Goal: Task Accomplishment & Management: Manage account settings

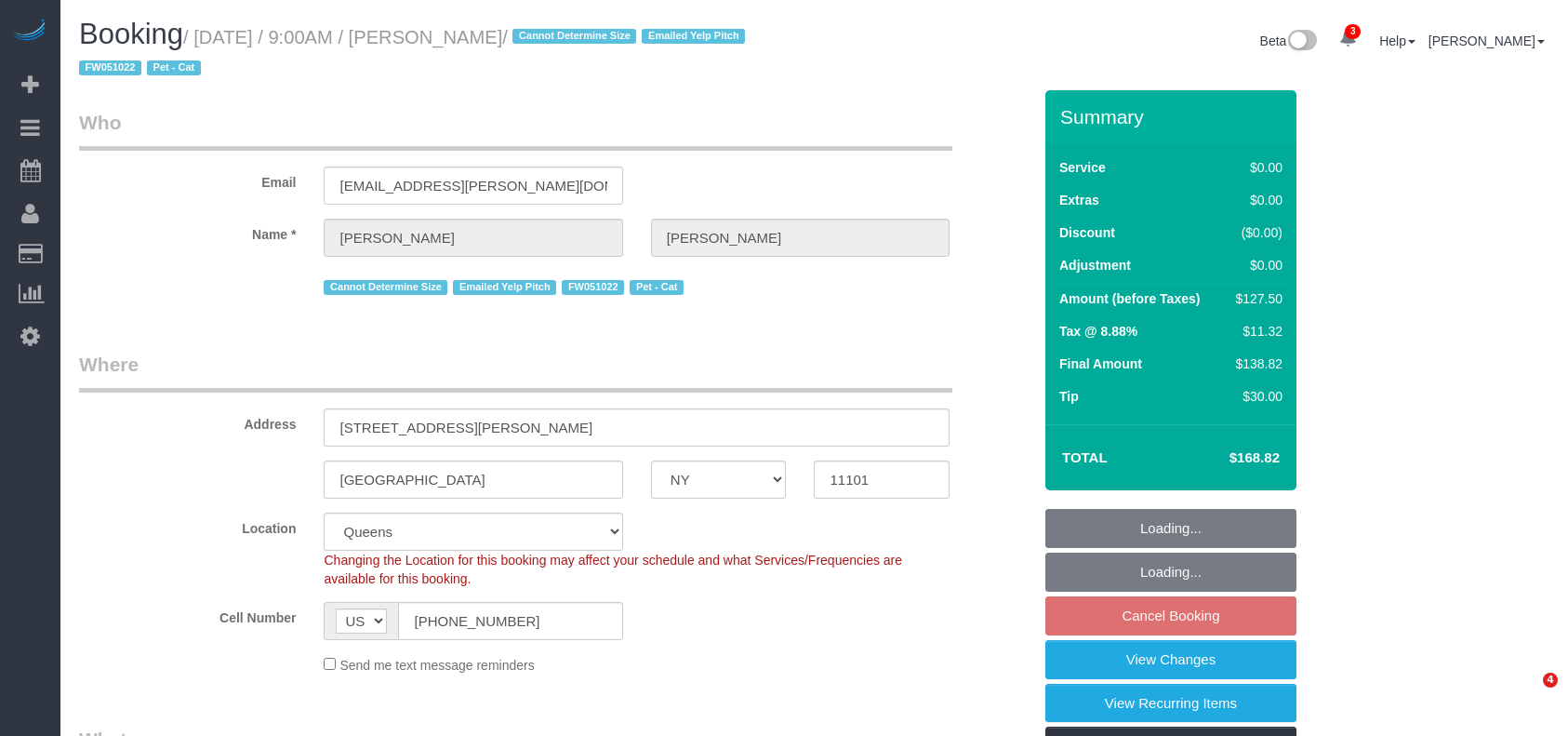
select select "NY"
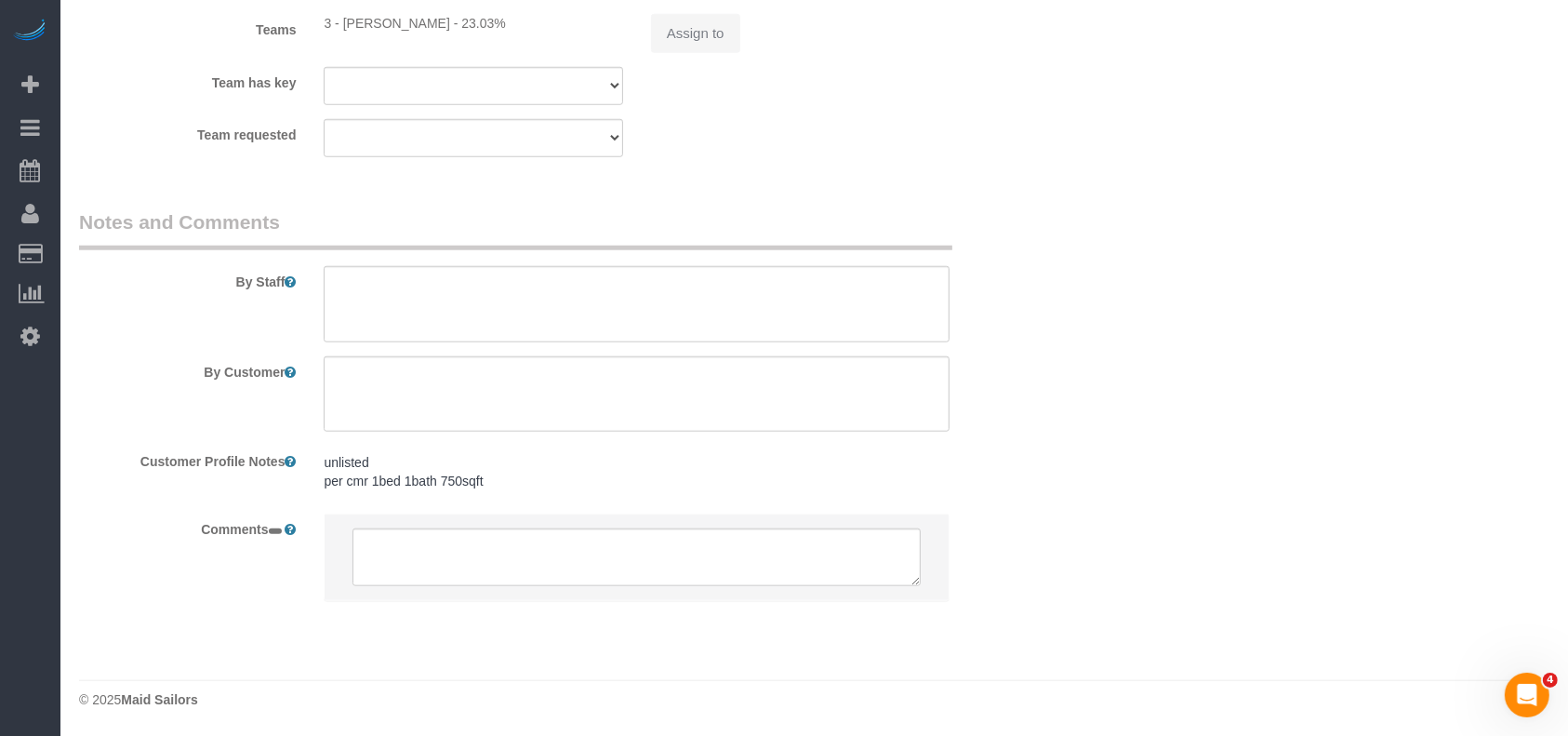
select select "object:50064"
select select "spot160"
select select "number:89"
select select "number:90"
select select "number:14"
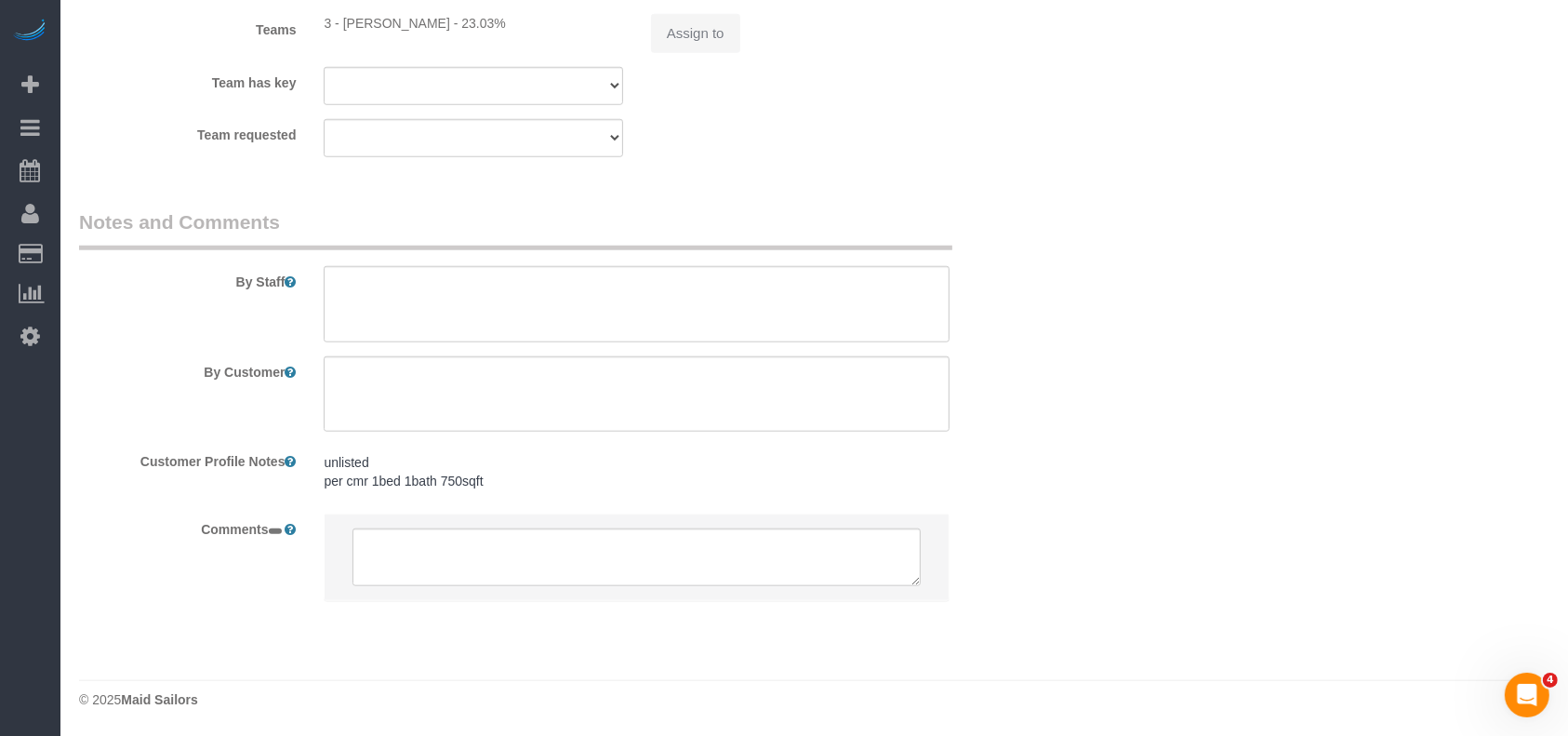
select select "number:6"
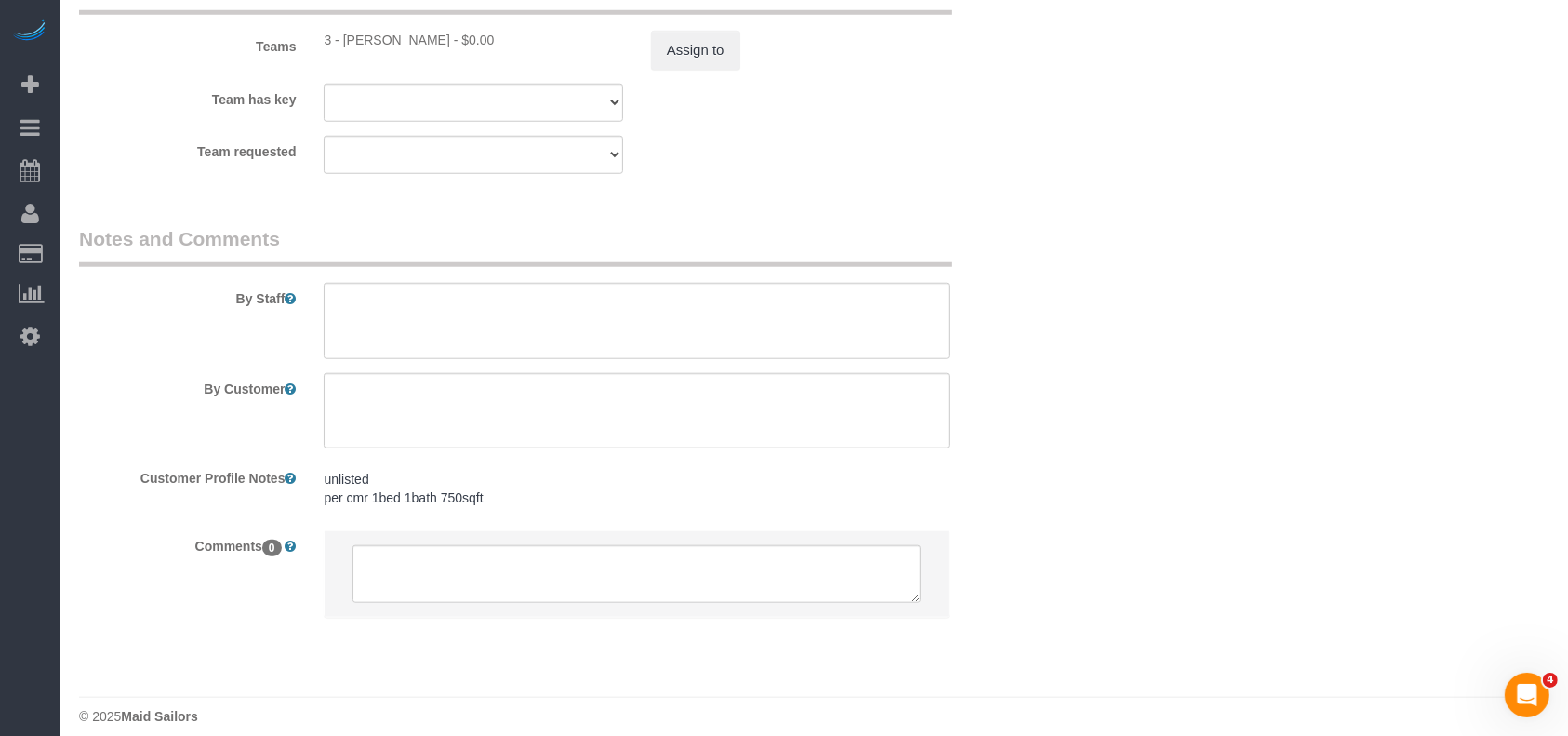
select select "object:50606"
select select "1"
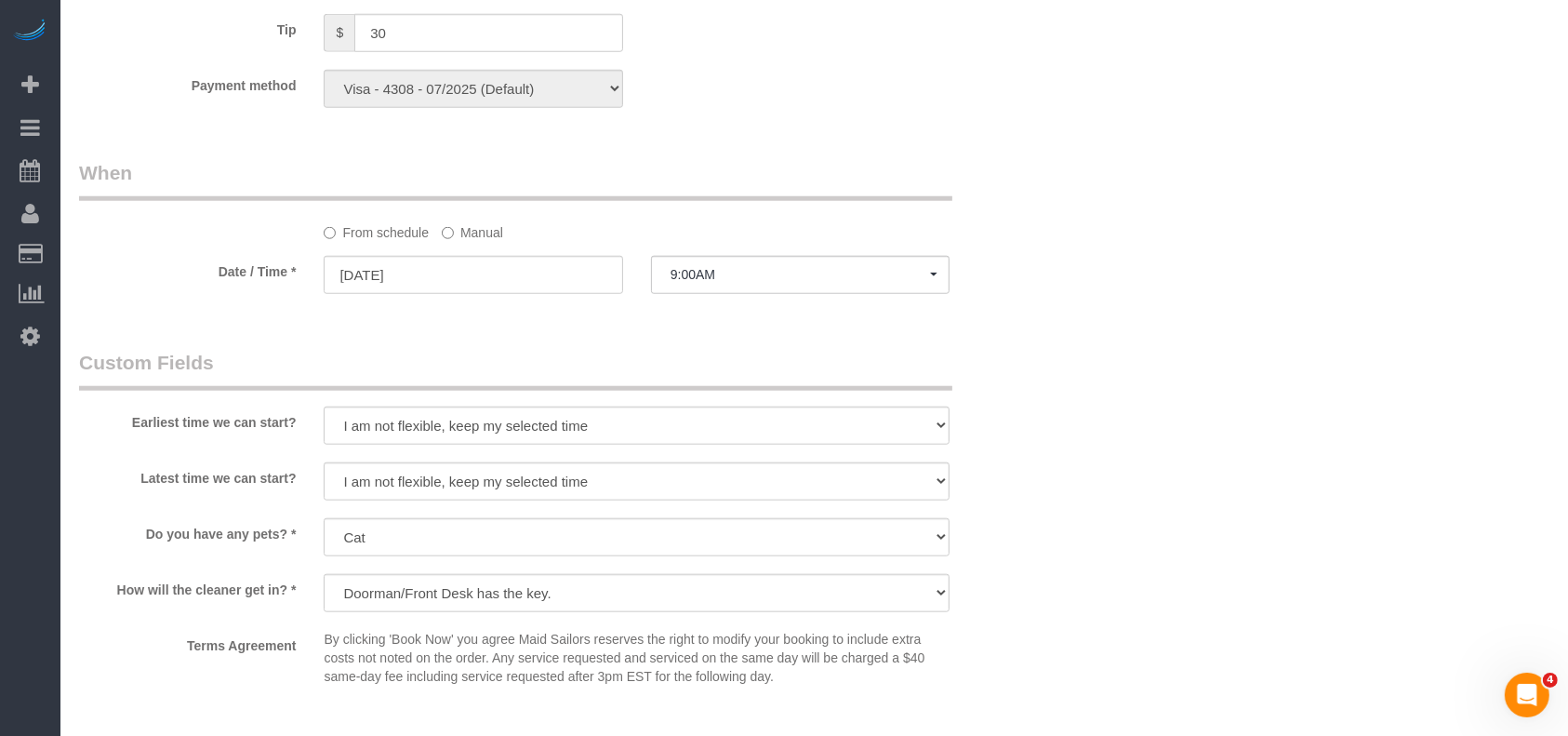
select select "string:stripe-pm_1KZQUo4VGloSiKo7Qgw91wmh"
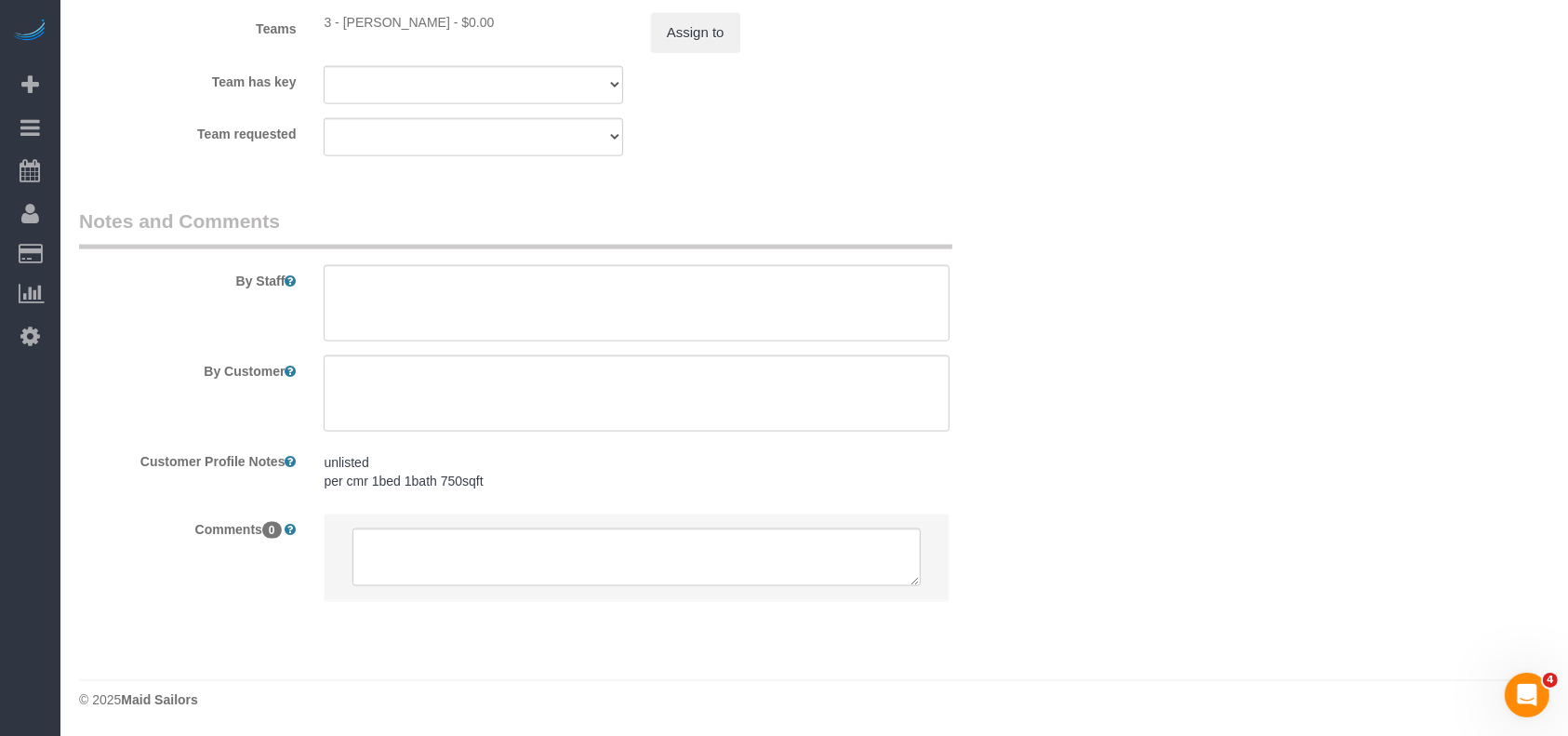
select select "1"
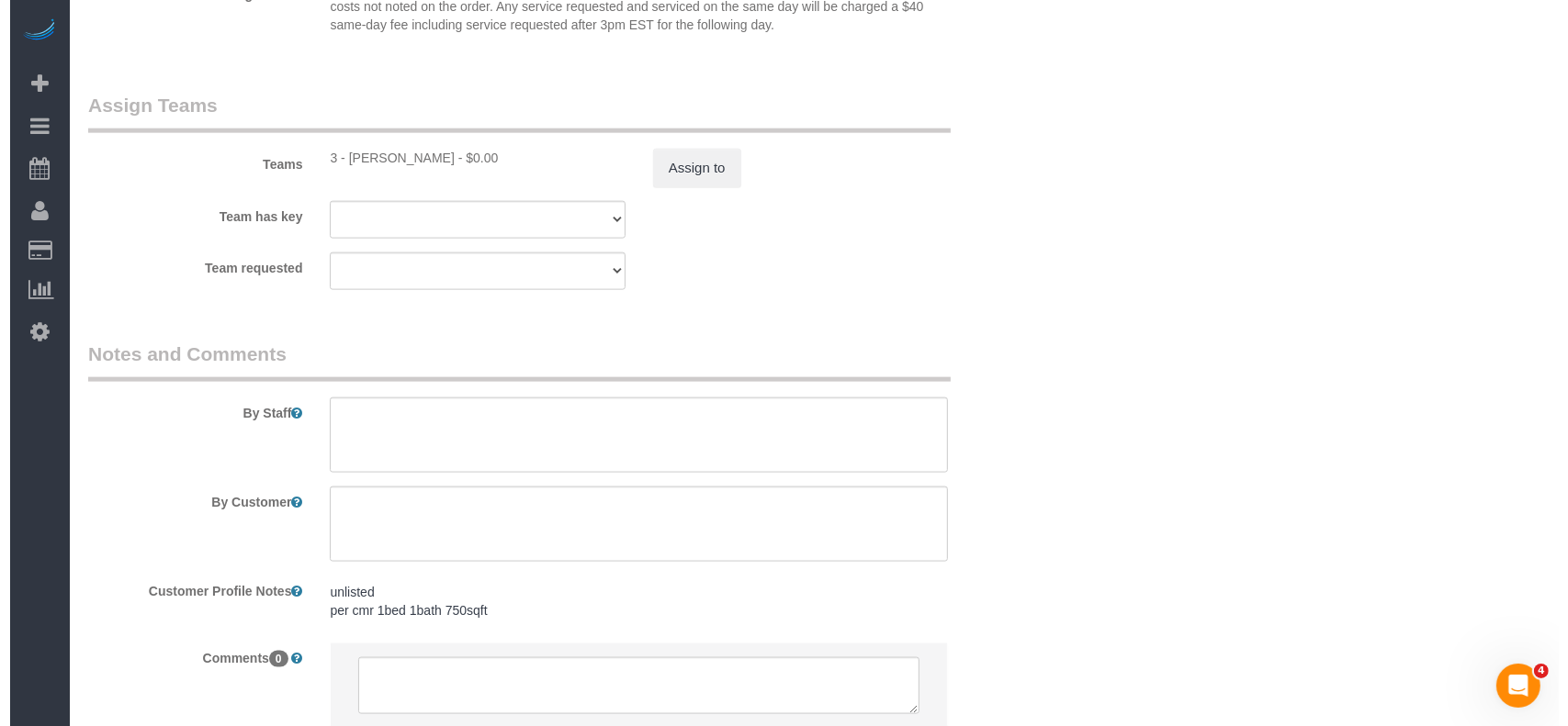
scroll to position [2198, 0]
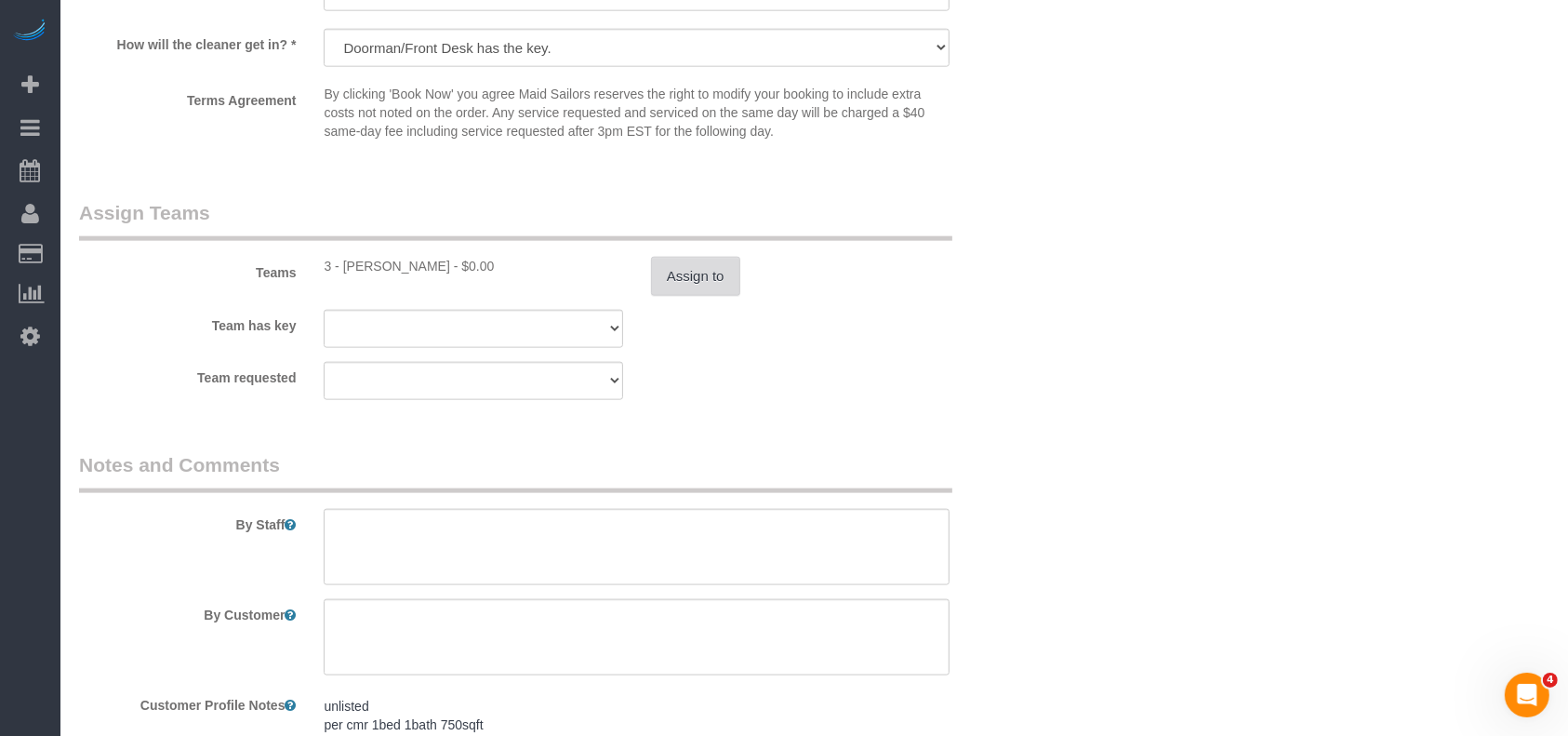
click at [691, 294] on button "Assign to" at bounding box center [696, 276] width 89 height 39
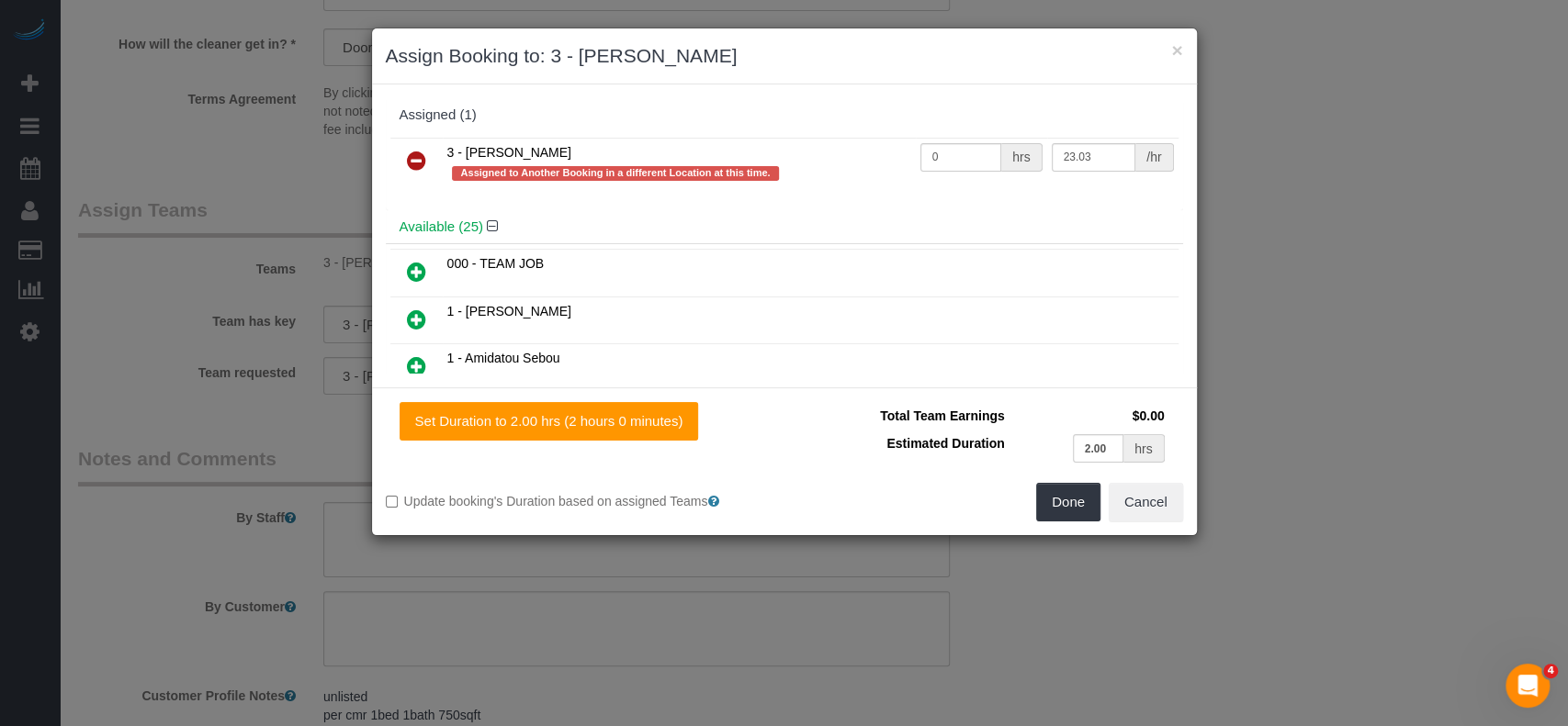
click at [407, 161] on icon at bounding box center [416, 161] width 20 height 22
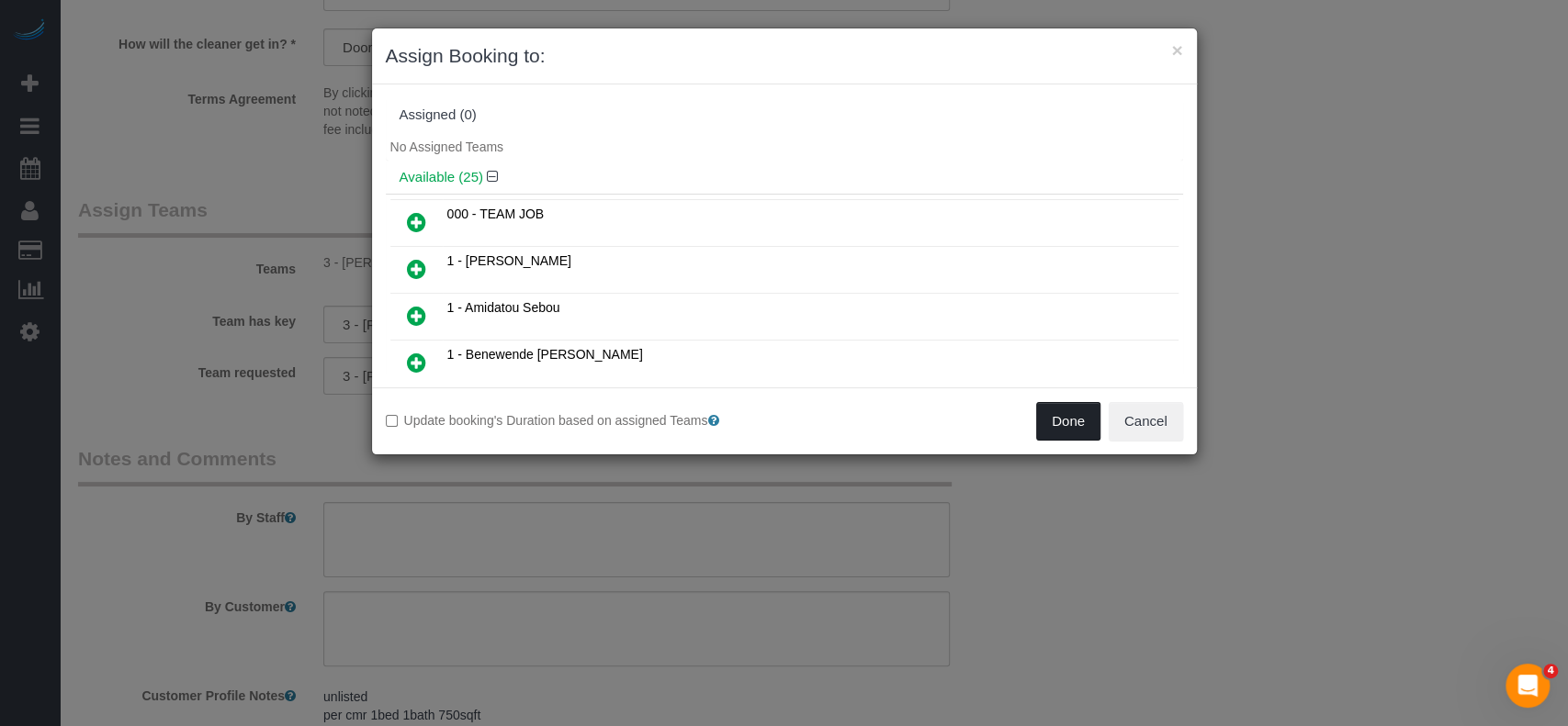
click at [1062, 417] on button "Done" at bounding box center [1068, 421] width 65 height 38
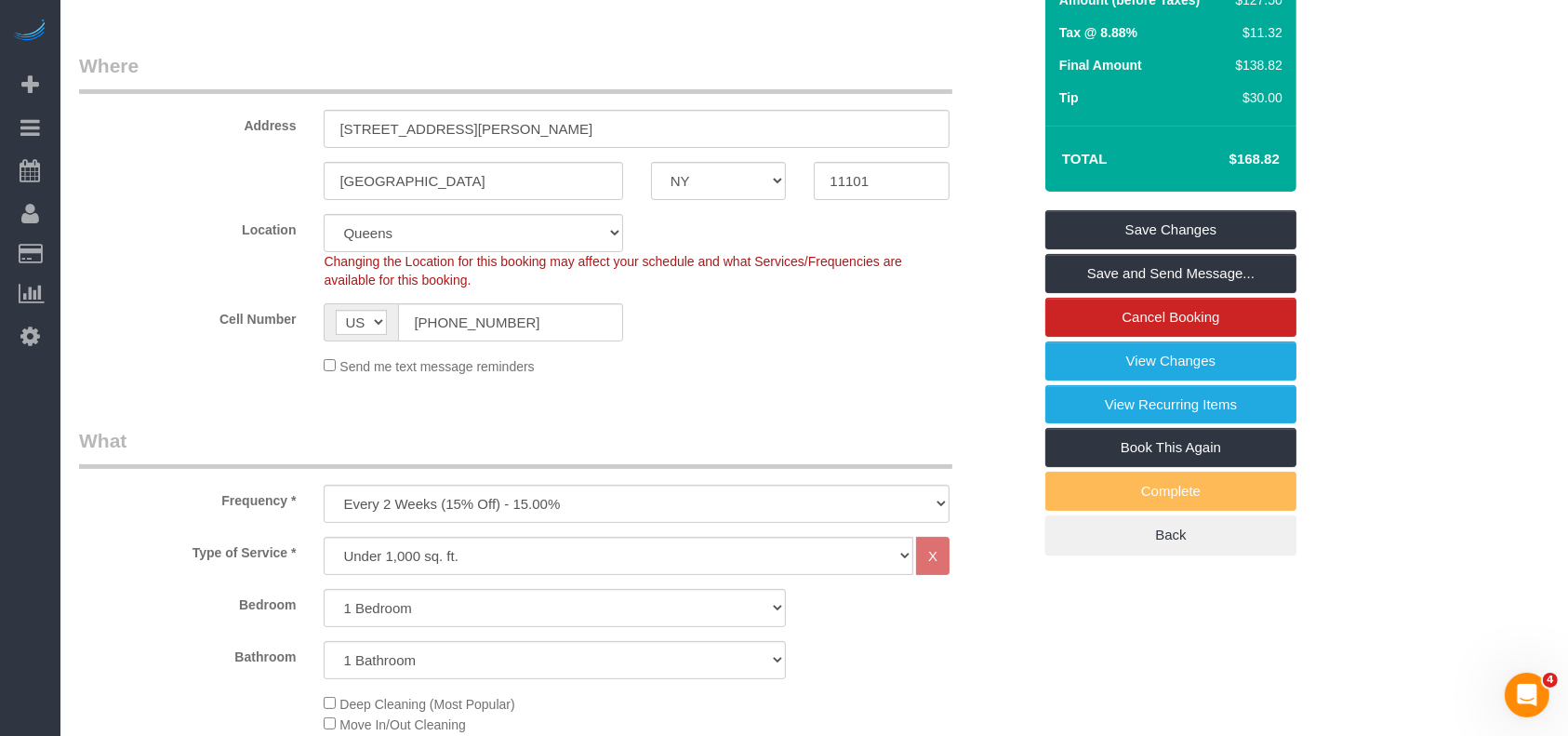
scroll to position [123, 0]
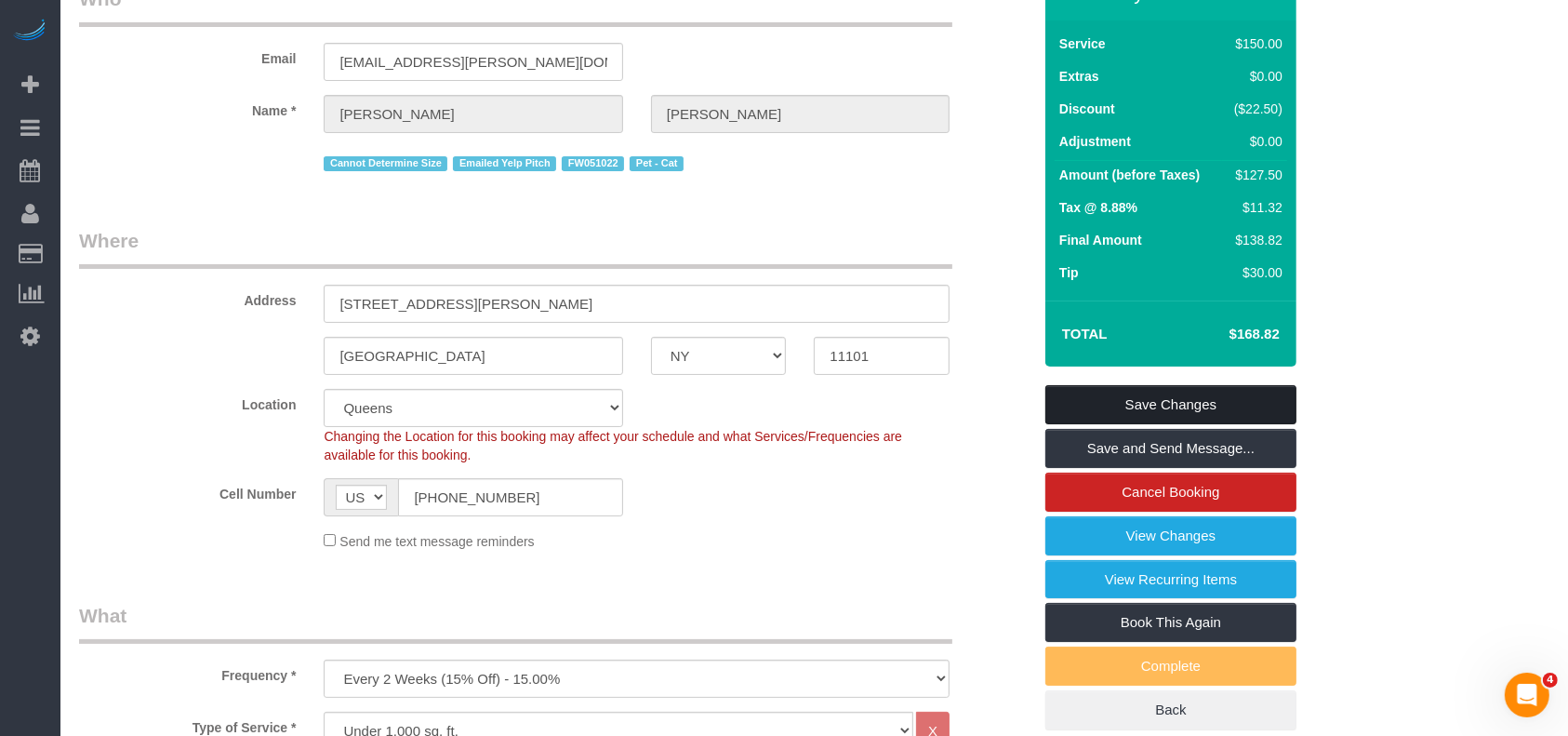
click at [1166, 387] on link "Save Changes" at bounding box center [1171, 405] width 252 height 39
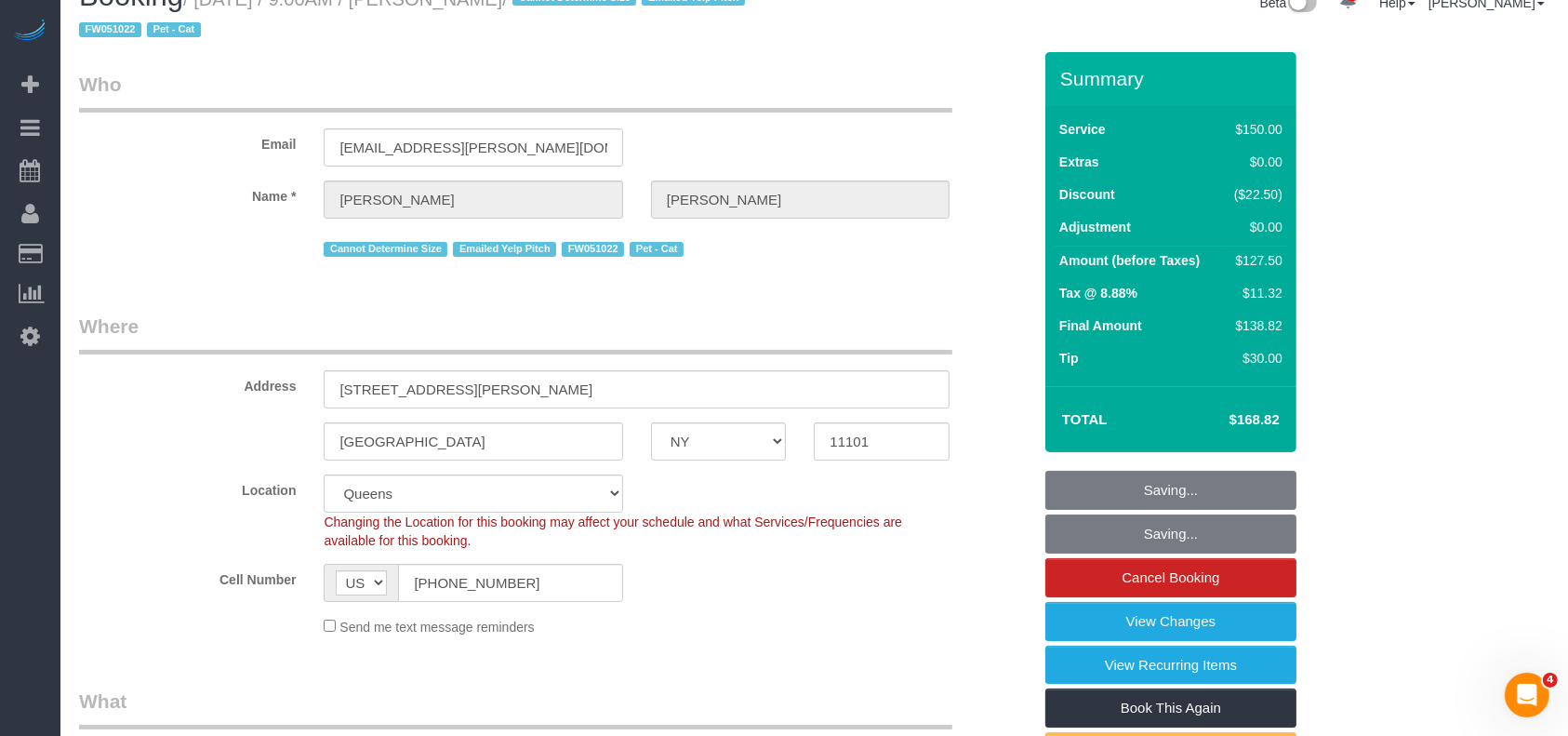
scroll to position [0, 0]
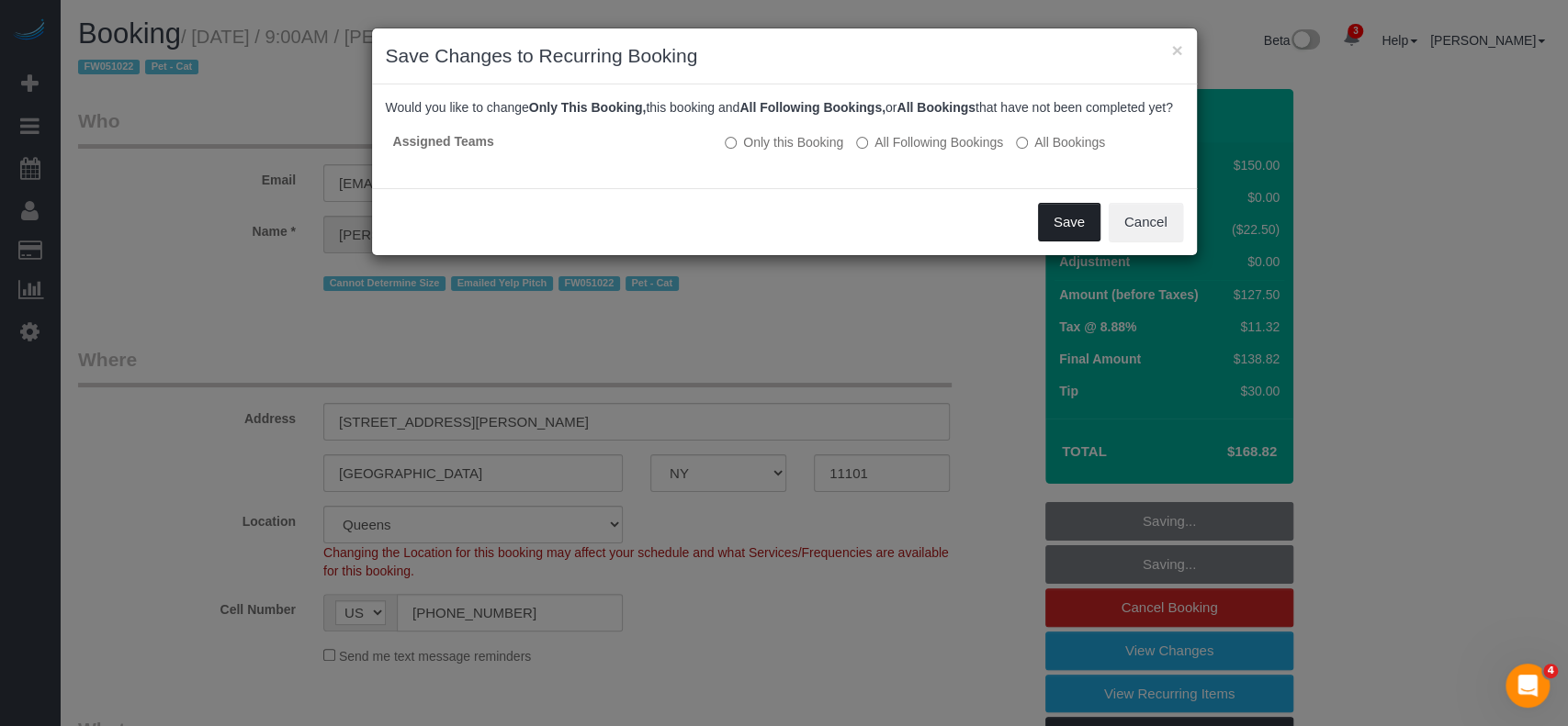
click at [1087, 235] on button "Save" at bounding box center [1069, 222] width 63 height 38
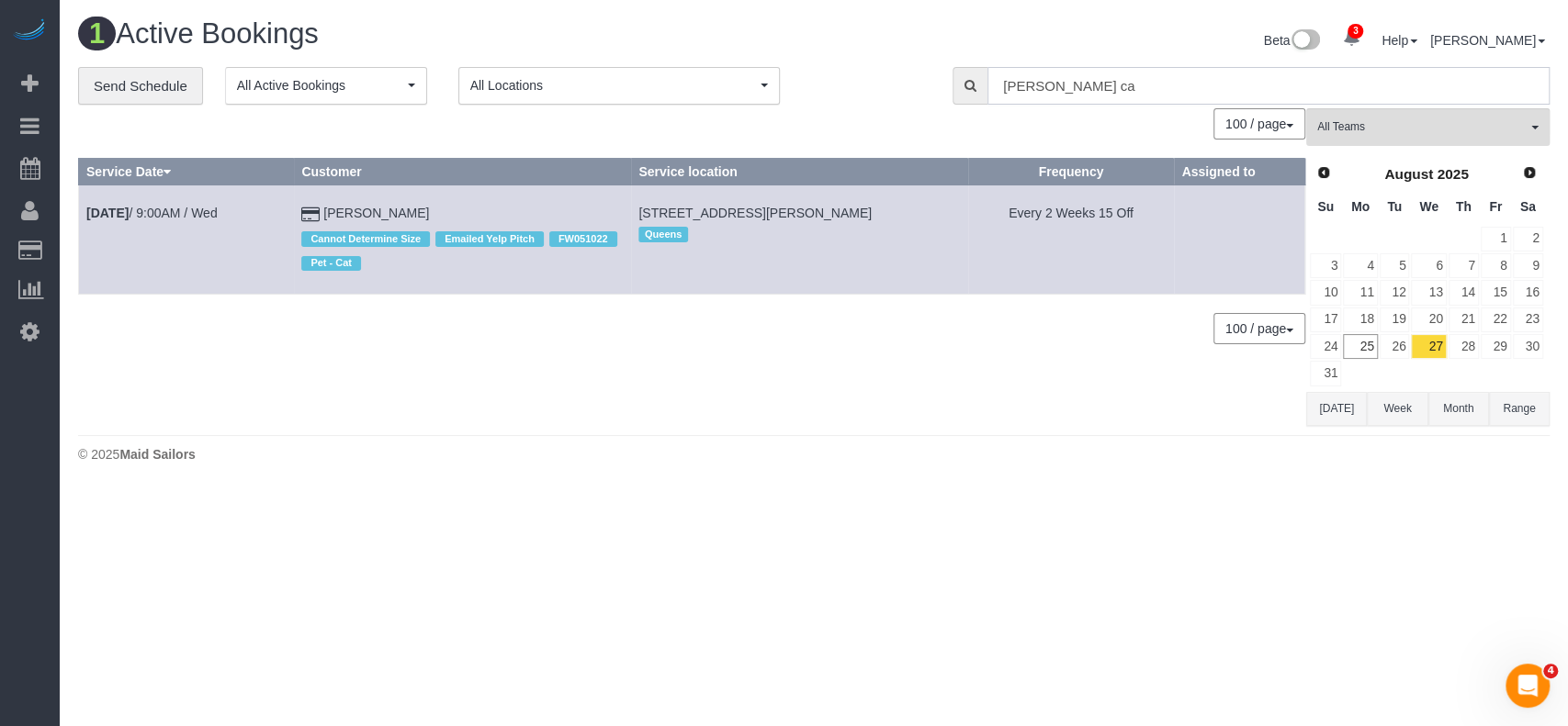
click at [1098, 71] on input "[PERSON_NAME] ca" at bounding box center [1269, 86] width 562 height 37
type input "s"
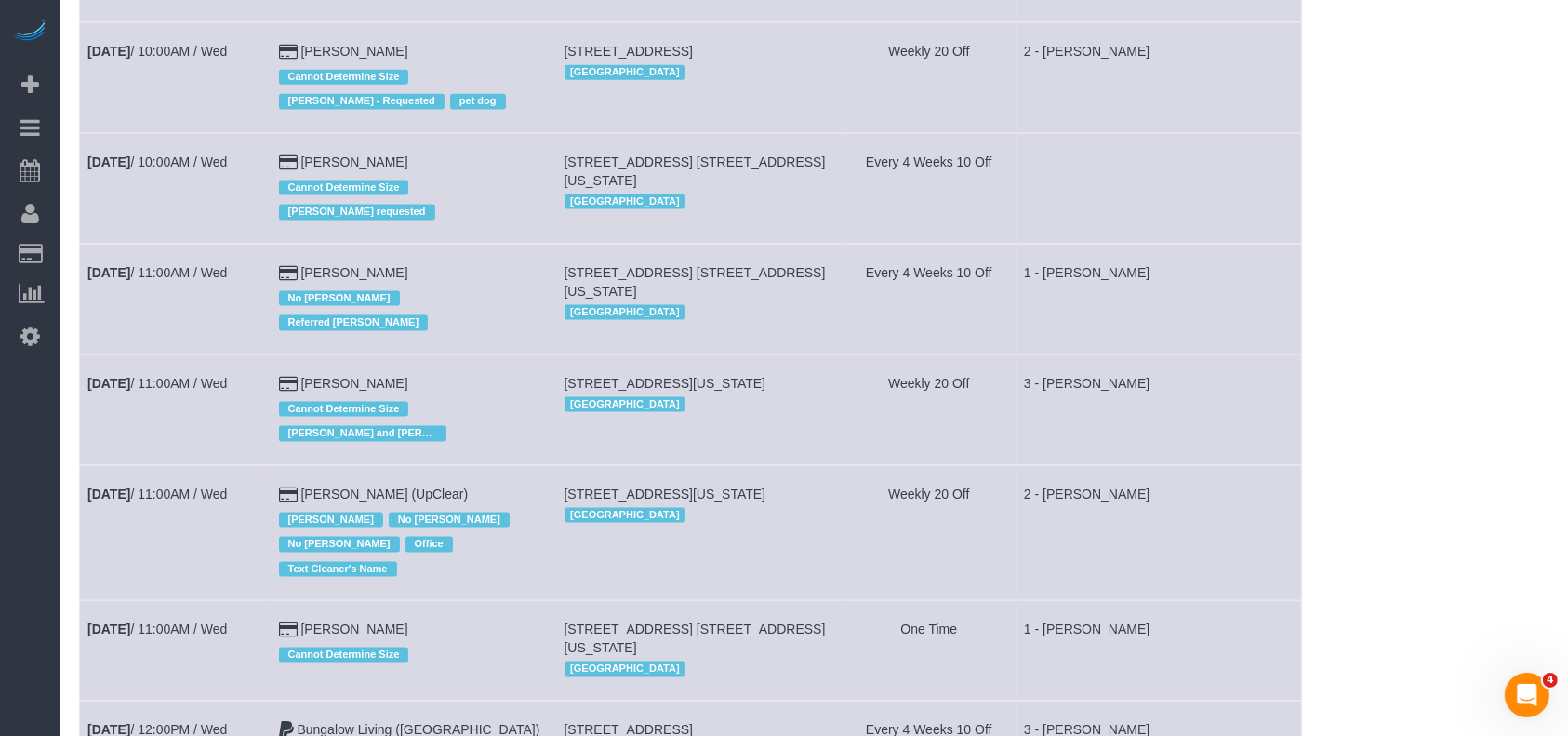
scroll to position [2606, 0]
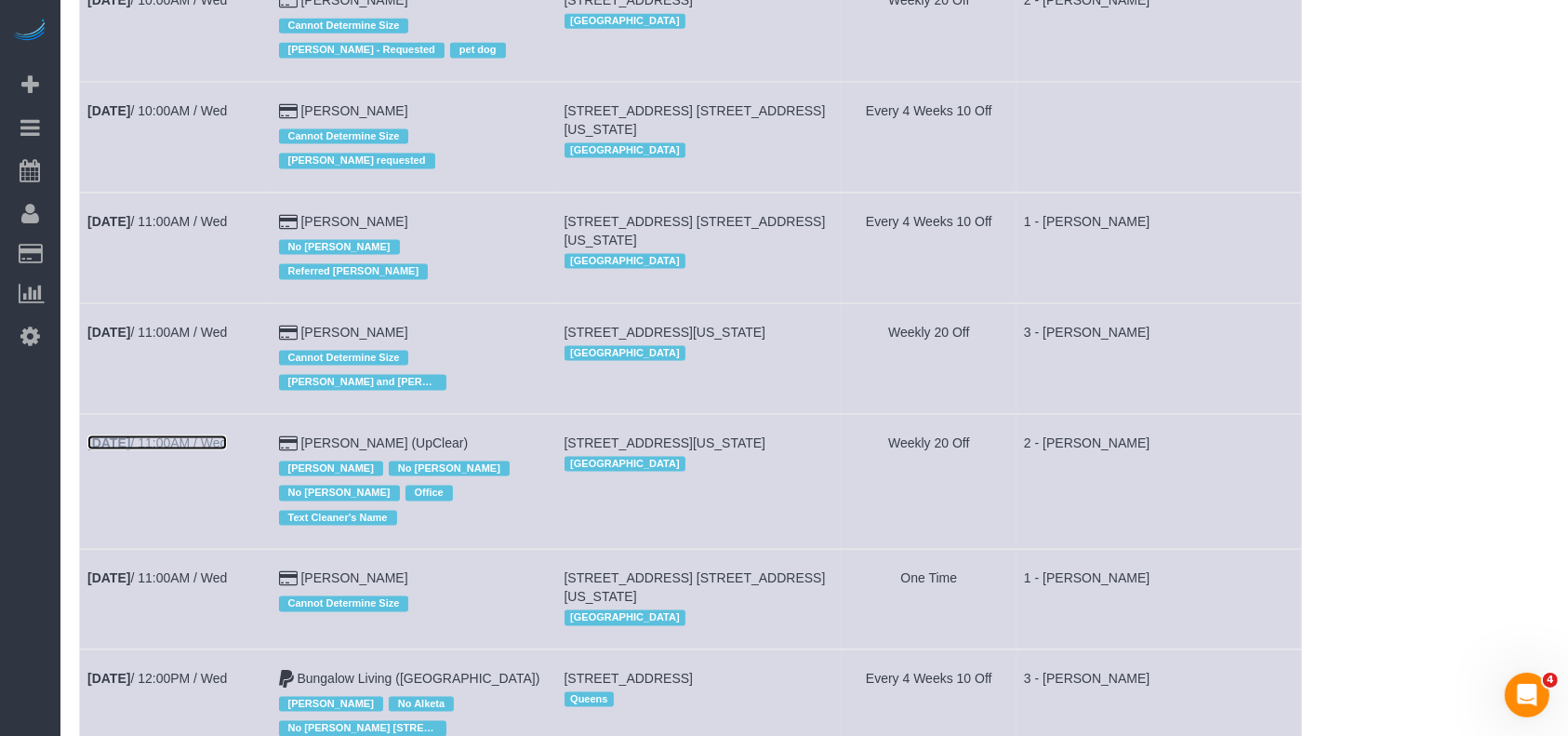
click at [191, 450] on link "[DATE] 11:00AM / Wed" at bounding box center [157, 443] width 140 height 15
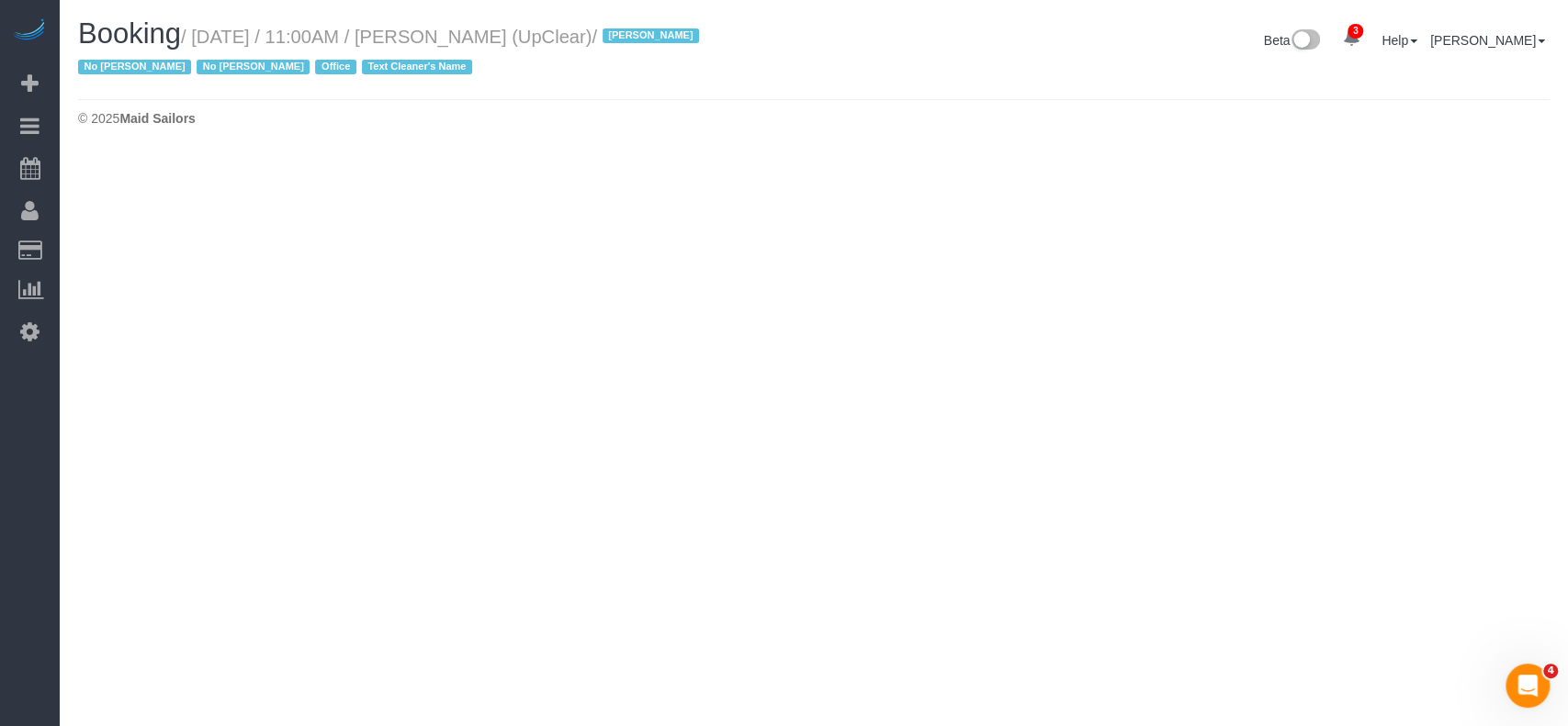
select select "NY"
select select "number:89"
select select "number:90"
select select "number:15"
select select "number:5"
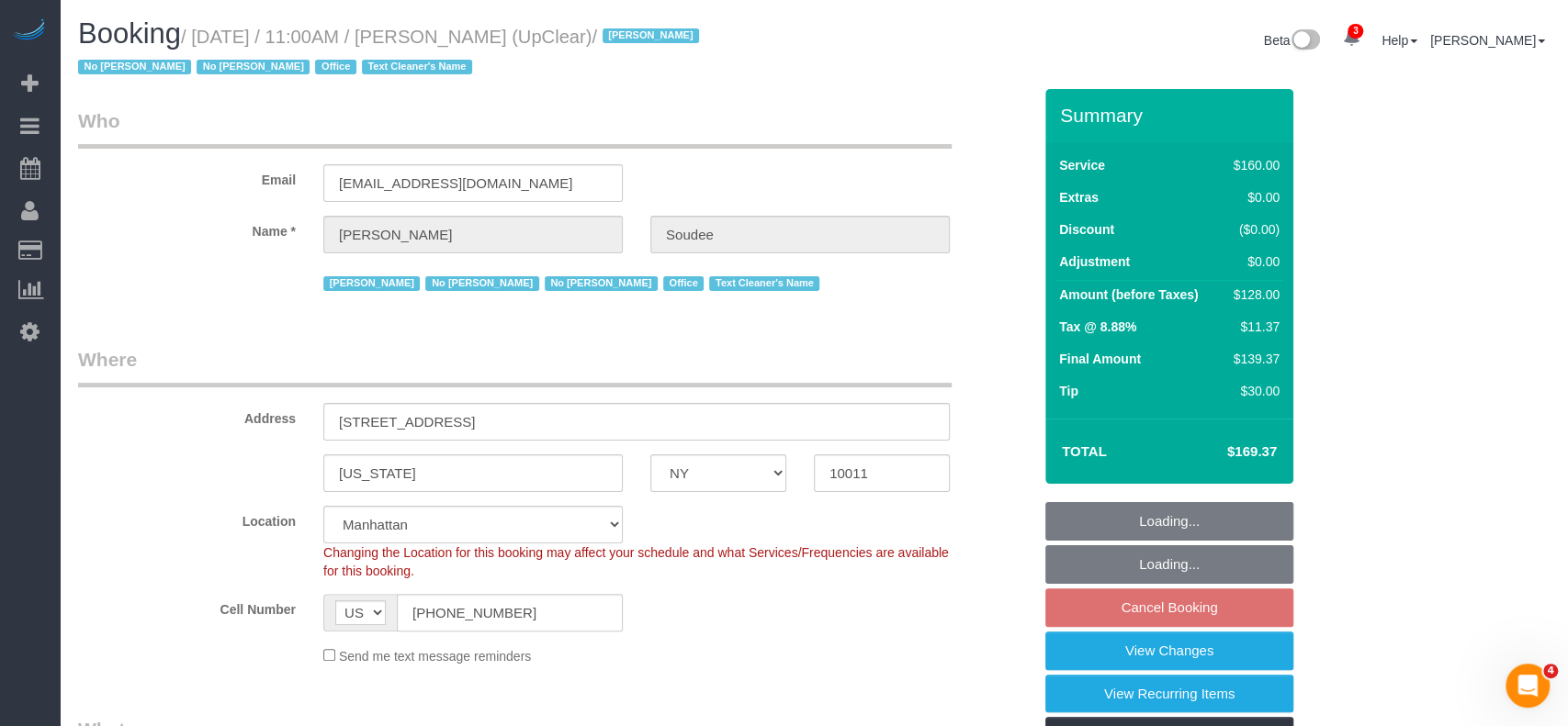
select select "object:54544"
select select "string:stripe-pm_1NbO8G4VGloSiKo7yDZXrVCR"
select select "spot217"
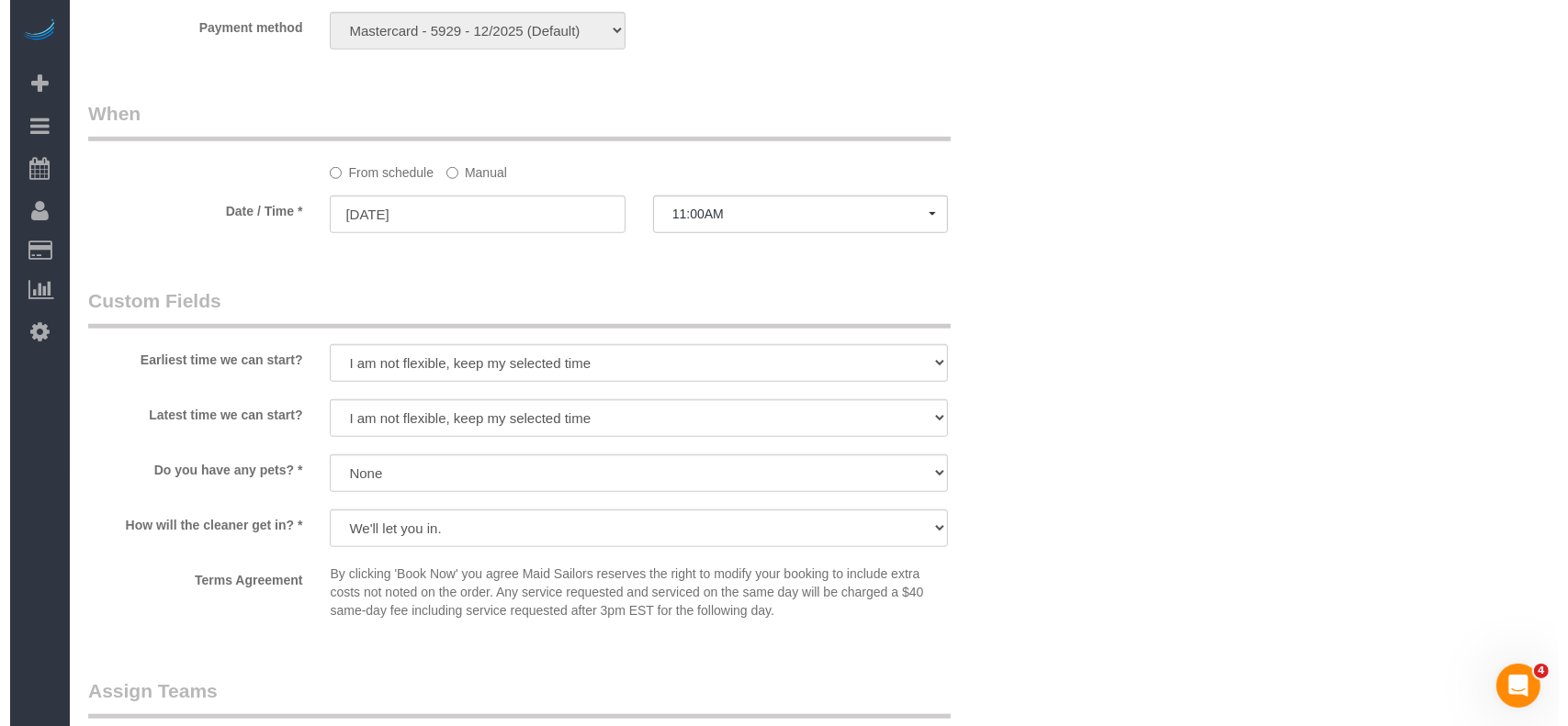
scroll to position [1713, 0]
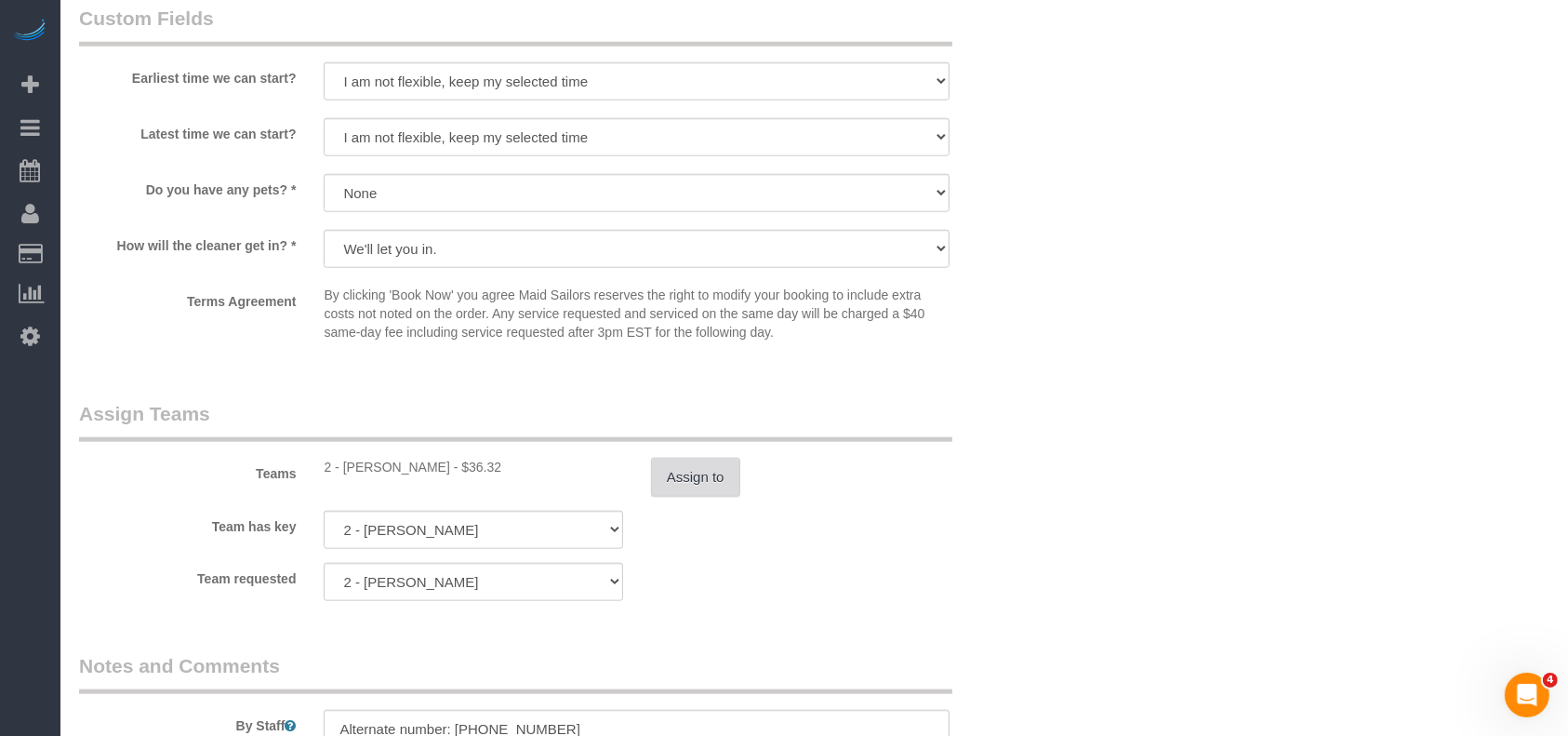
click at [685, 470] on button "Assign to" at bounding box center [696, 477] width 89 height 39
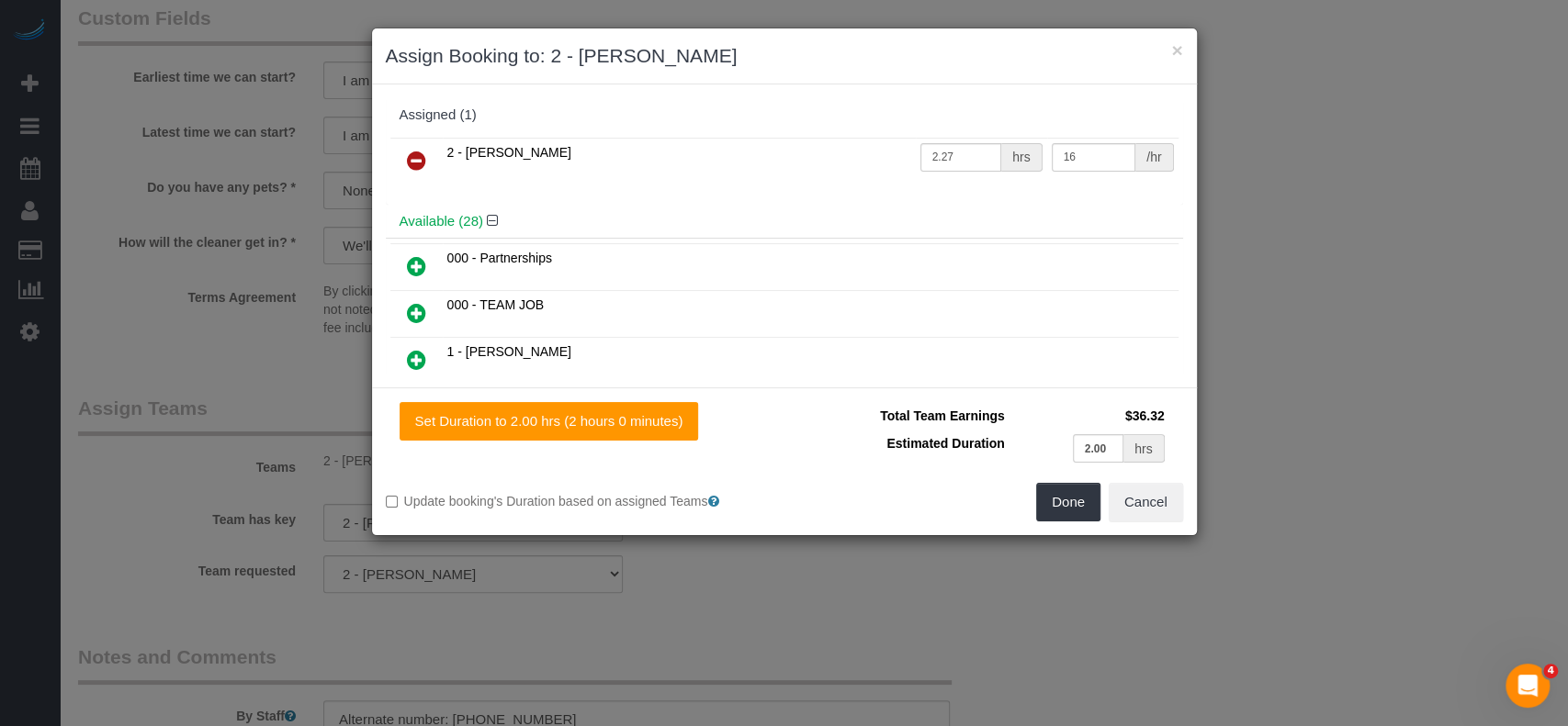
click at [411, 153] on icon at bounding box center [416, 161] width 20 height 22
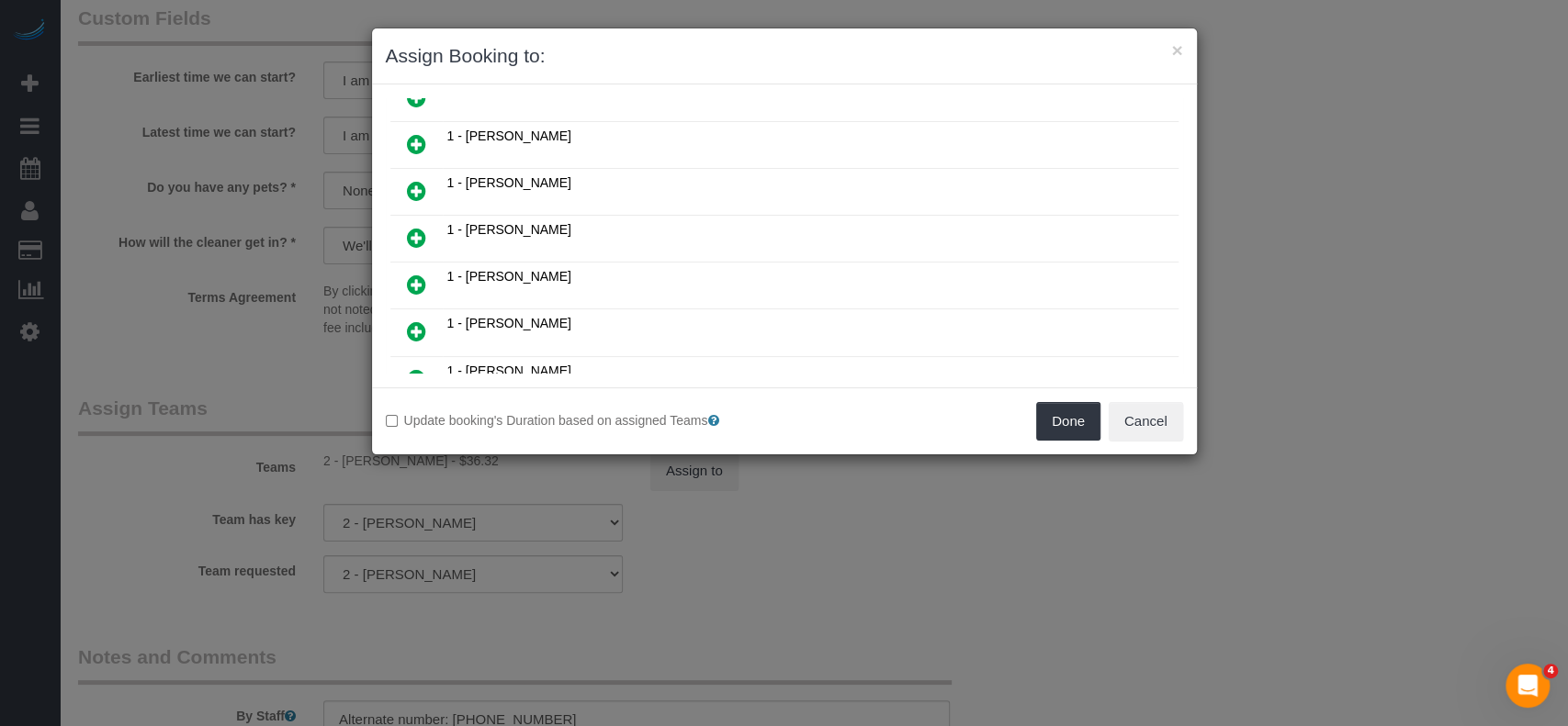
scroll to position [367, 0]
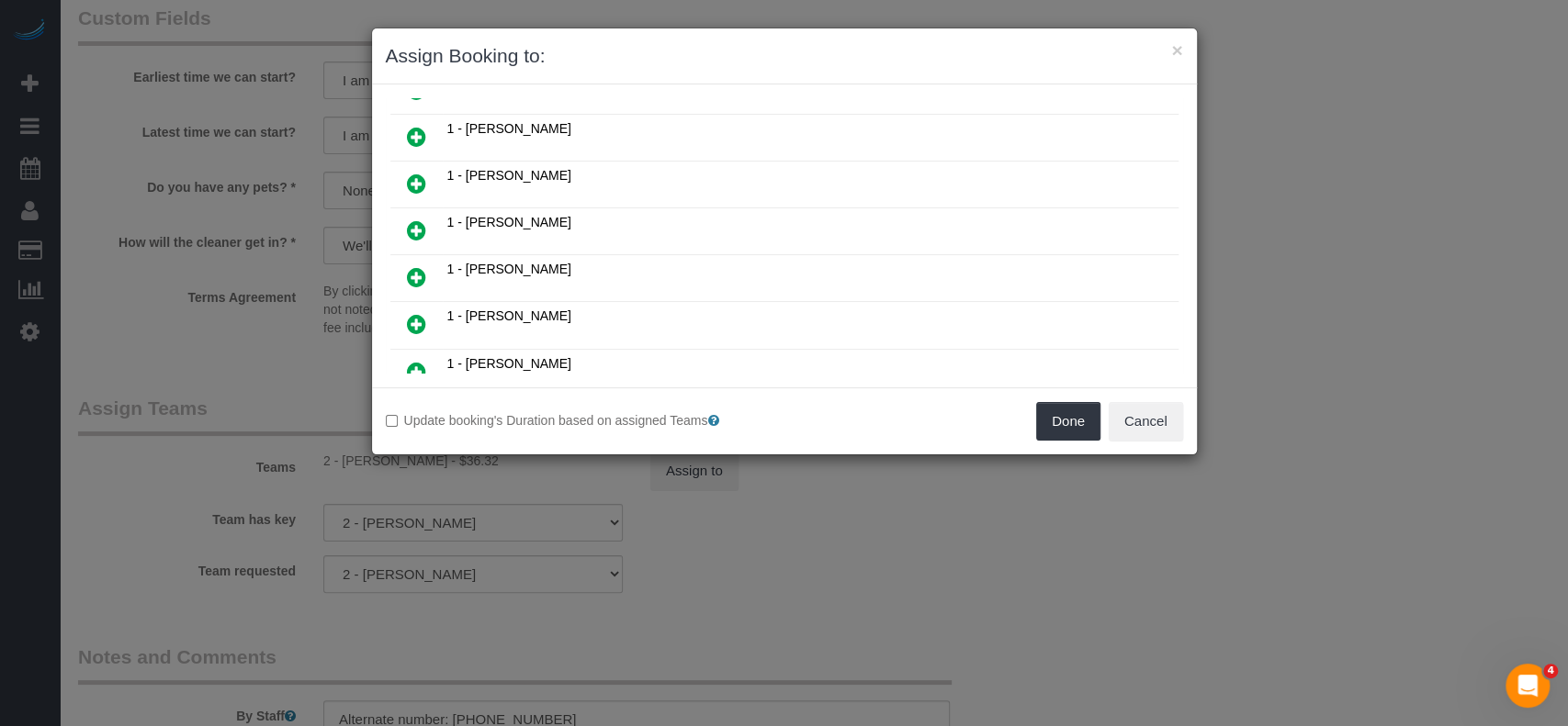
click at [413, 266] on icon at bounding box center [416, 277] width 20 height 22
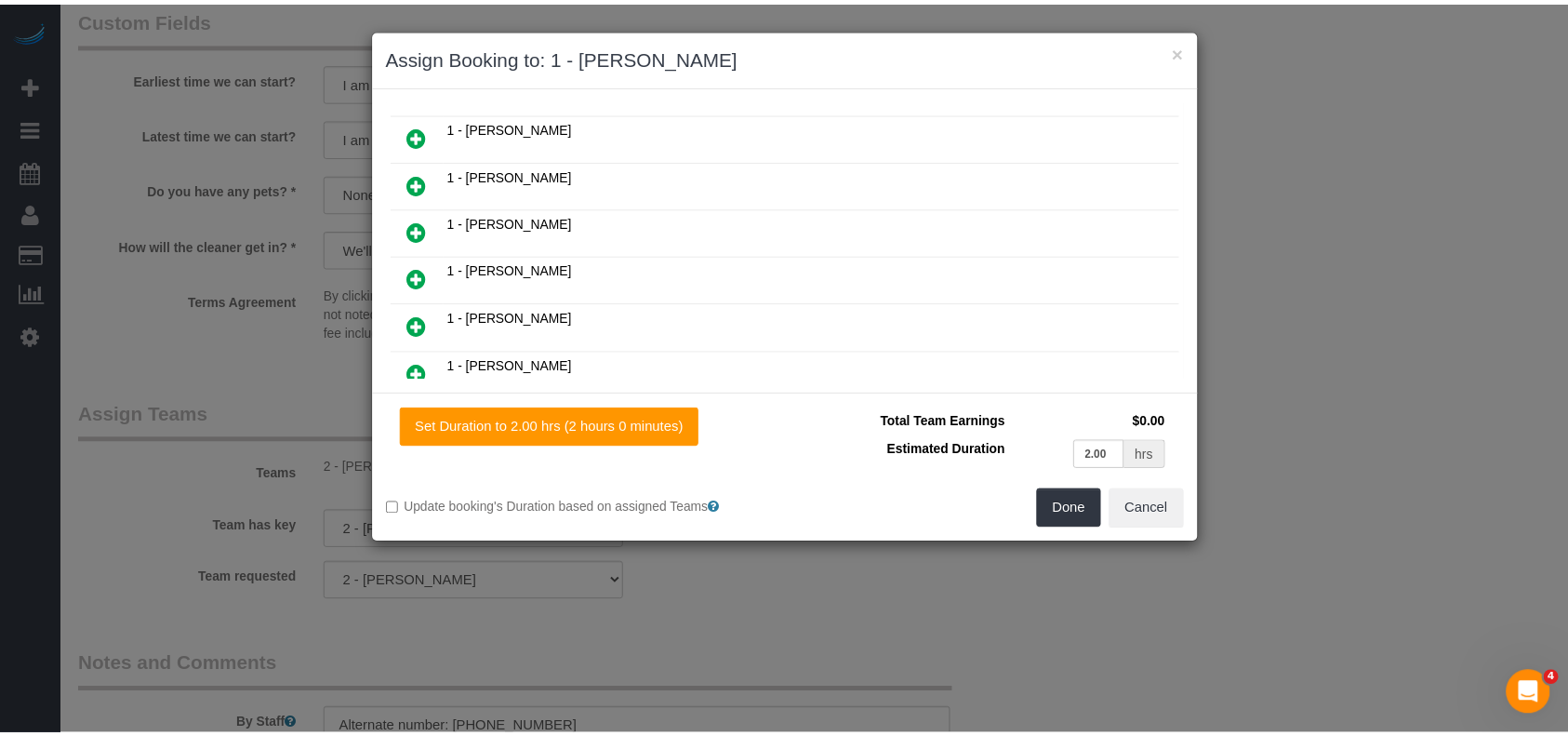
scroll to position [416, 0]
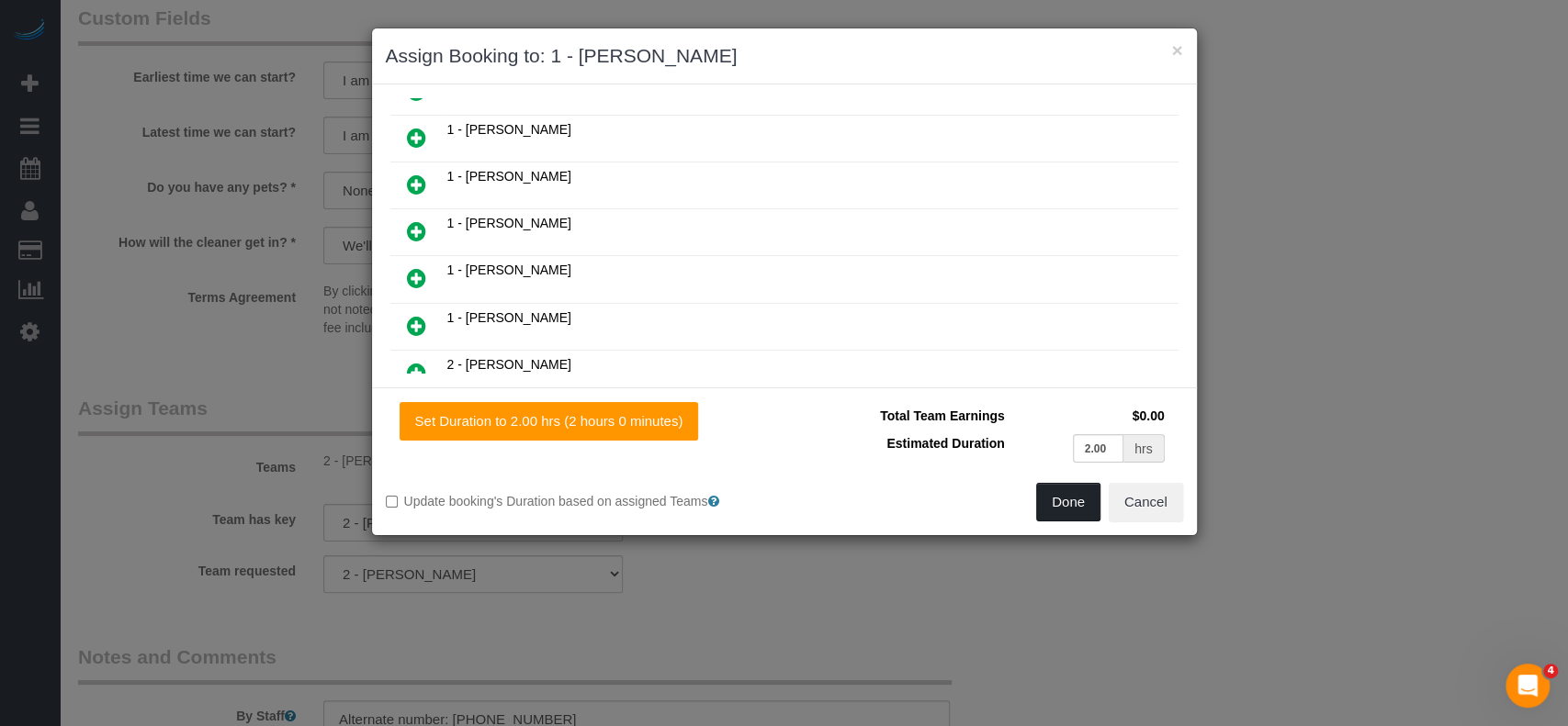
click at [1074, 497] on button "Done" at bounding box center [1068, 502] width 65 height 38
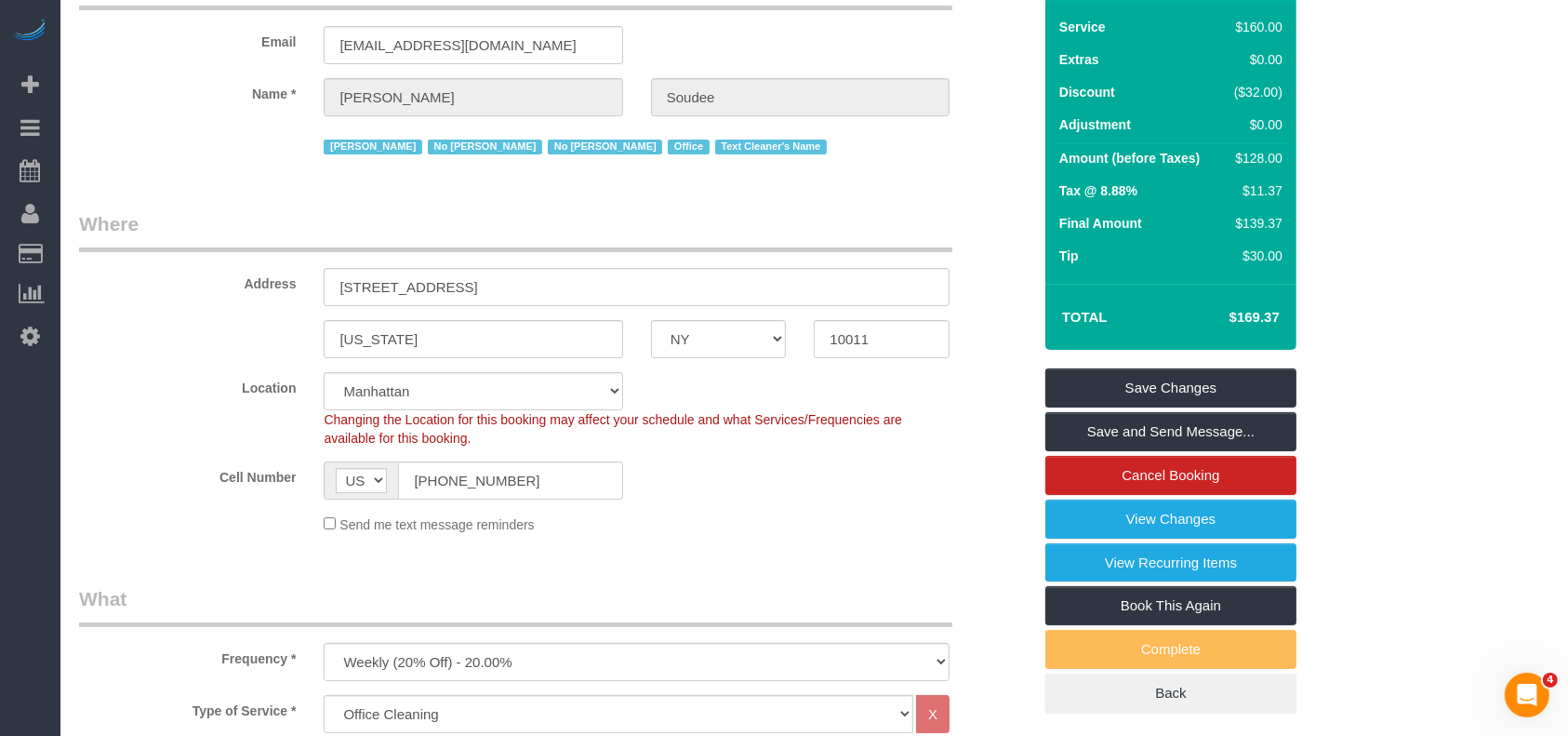
scroll to position [0, 0]
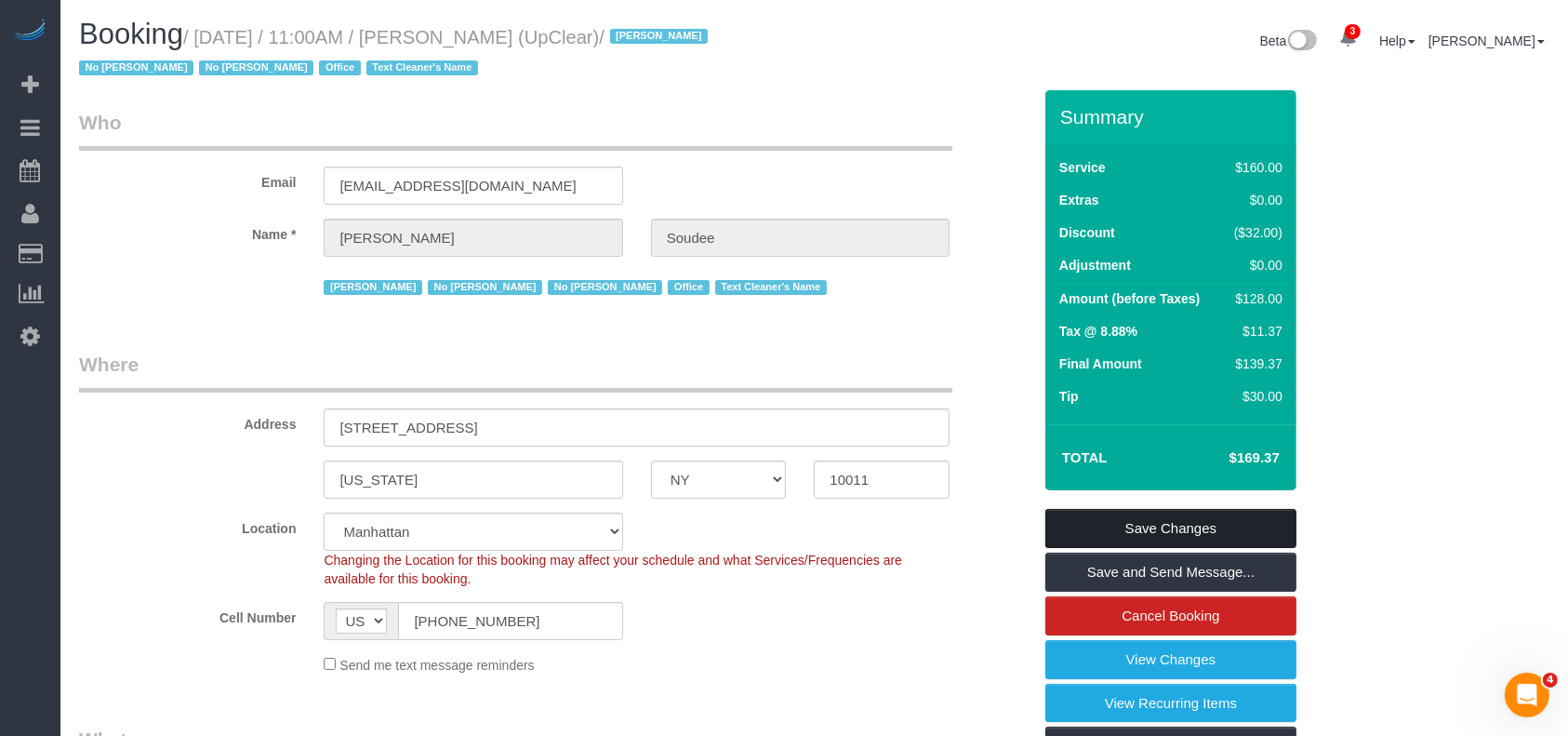
drag, startPoint x: 1204, startPoint y: 518, endPoint x: 1179, endPoint y: 519, distance: 25.0
click at [1205, 518] on link "Save Changes" at bounding box center [1171, 528] width 252 height 39
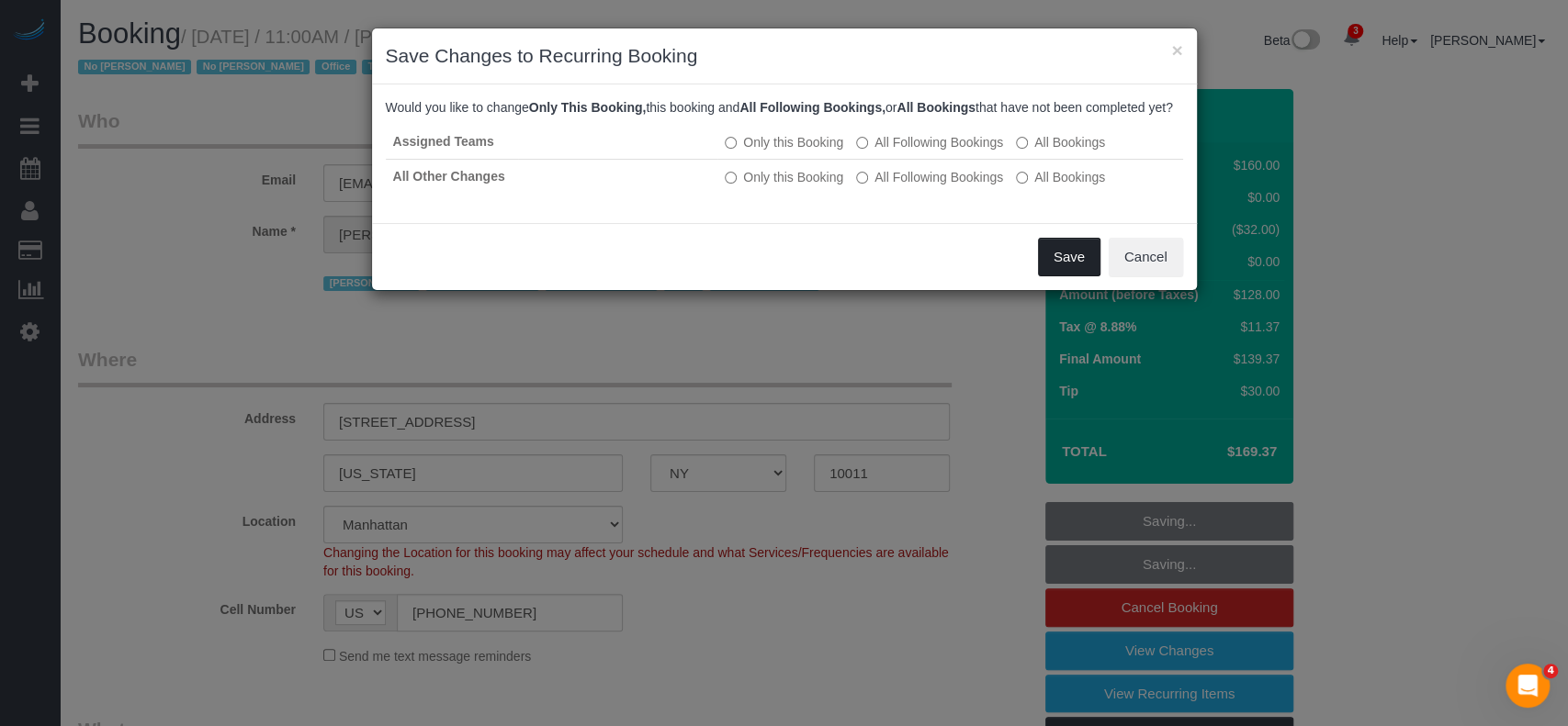
click at [1056, 264] on button "Save" at bounding box center [1069, 257] width 63 height 38
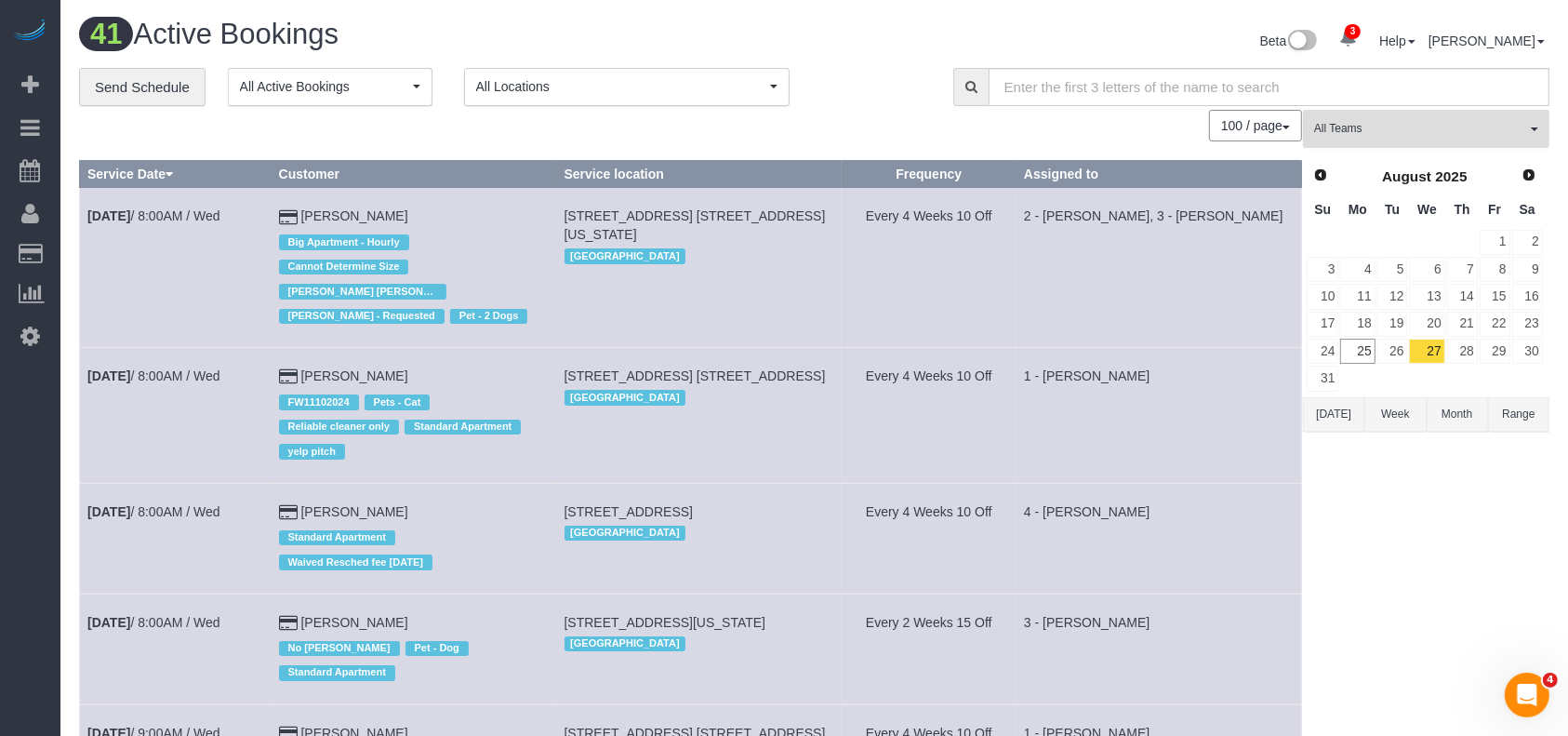
click at [1529, 125] on button "All Teams" at bounding box center [1427, 129] width 247 height 38
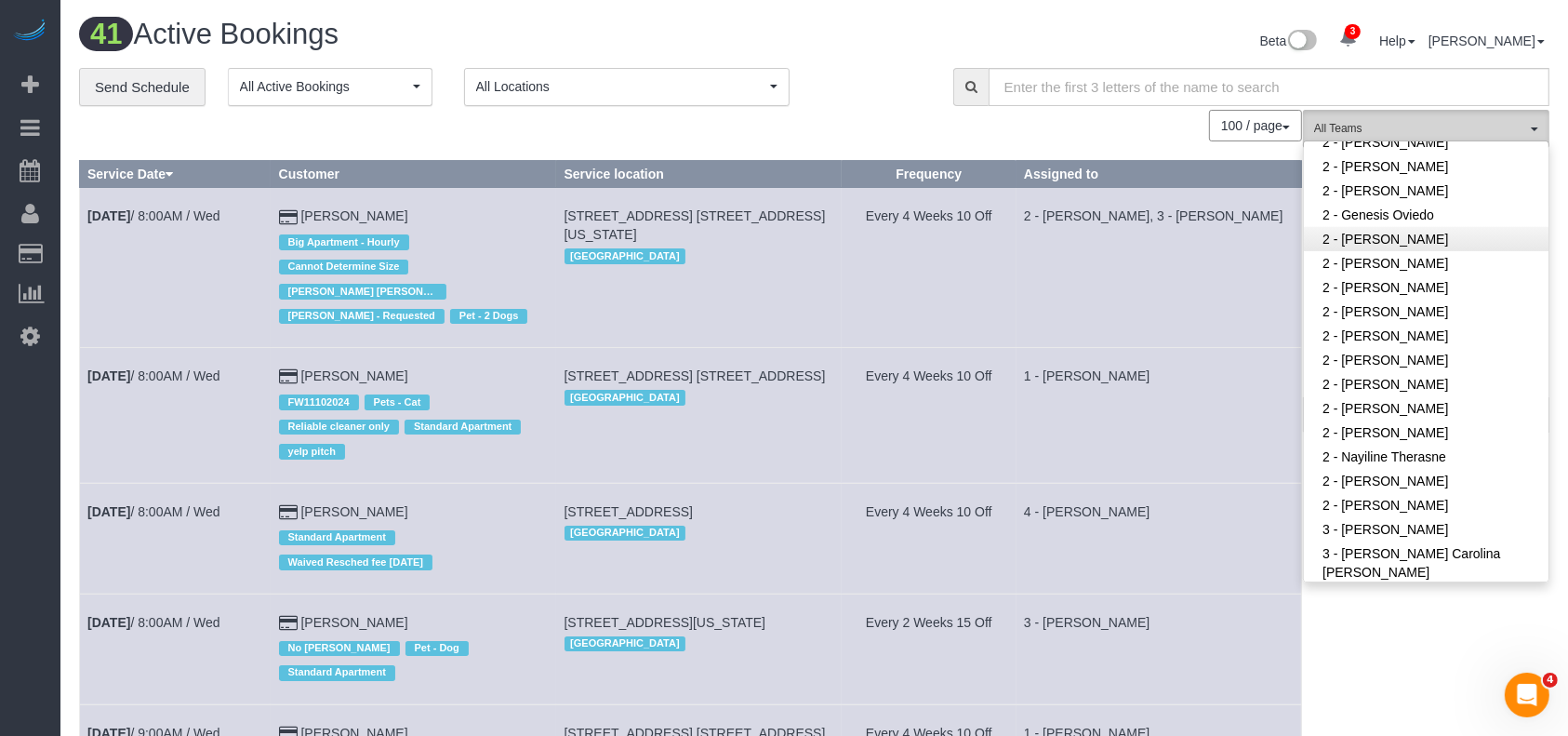
scroll to position [992, 0]
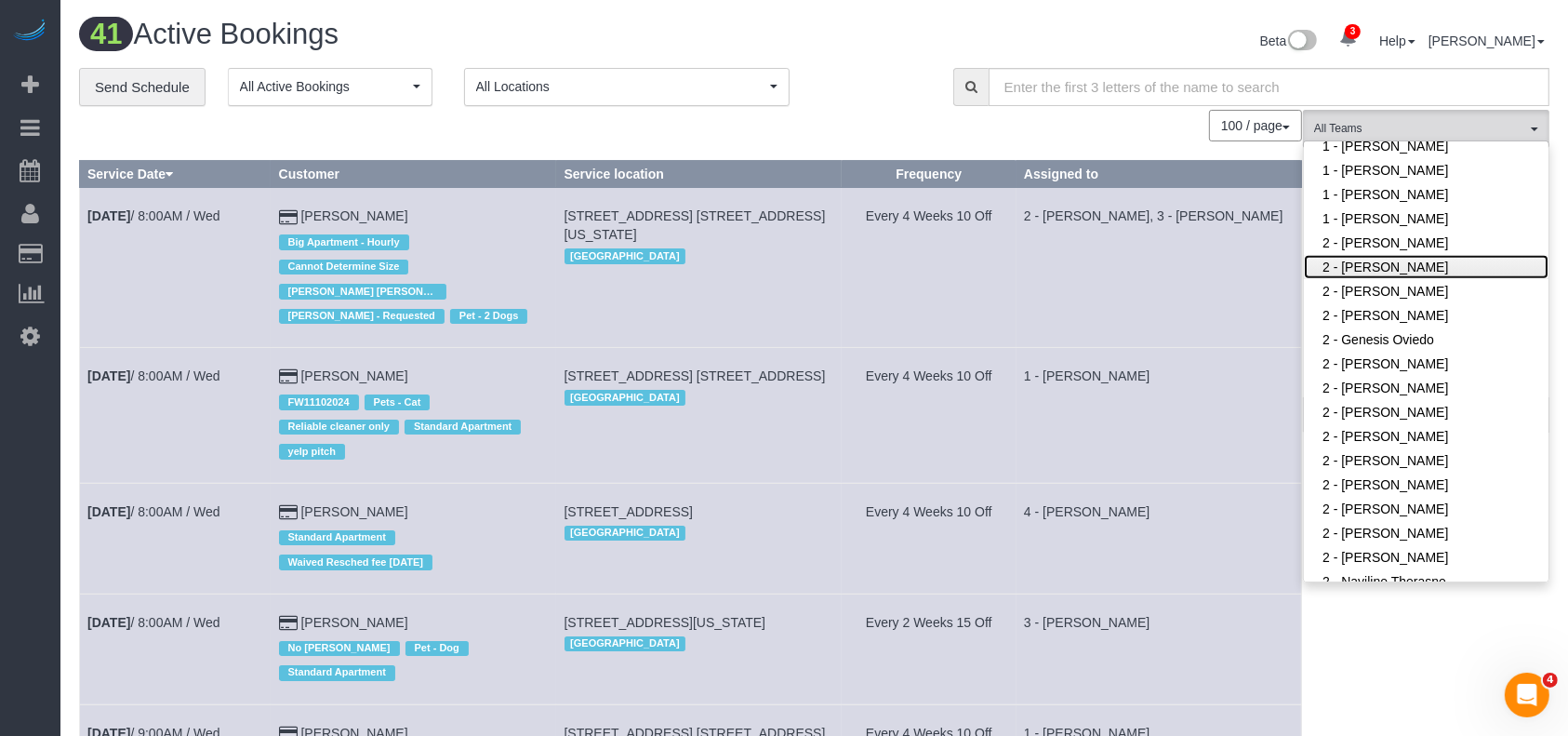
click at [1416, 265] on link "2 - [PERSON_NAME]" at bounding box center [1427, 267] width 245 height 24
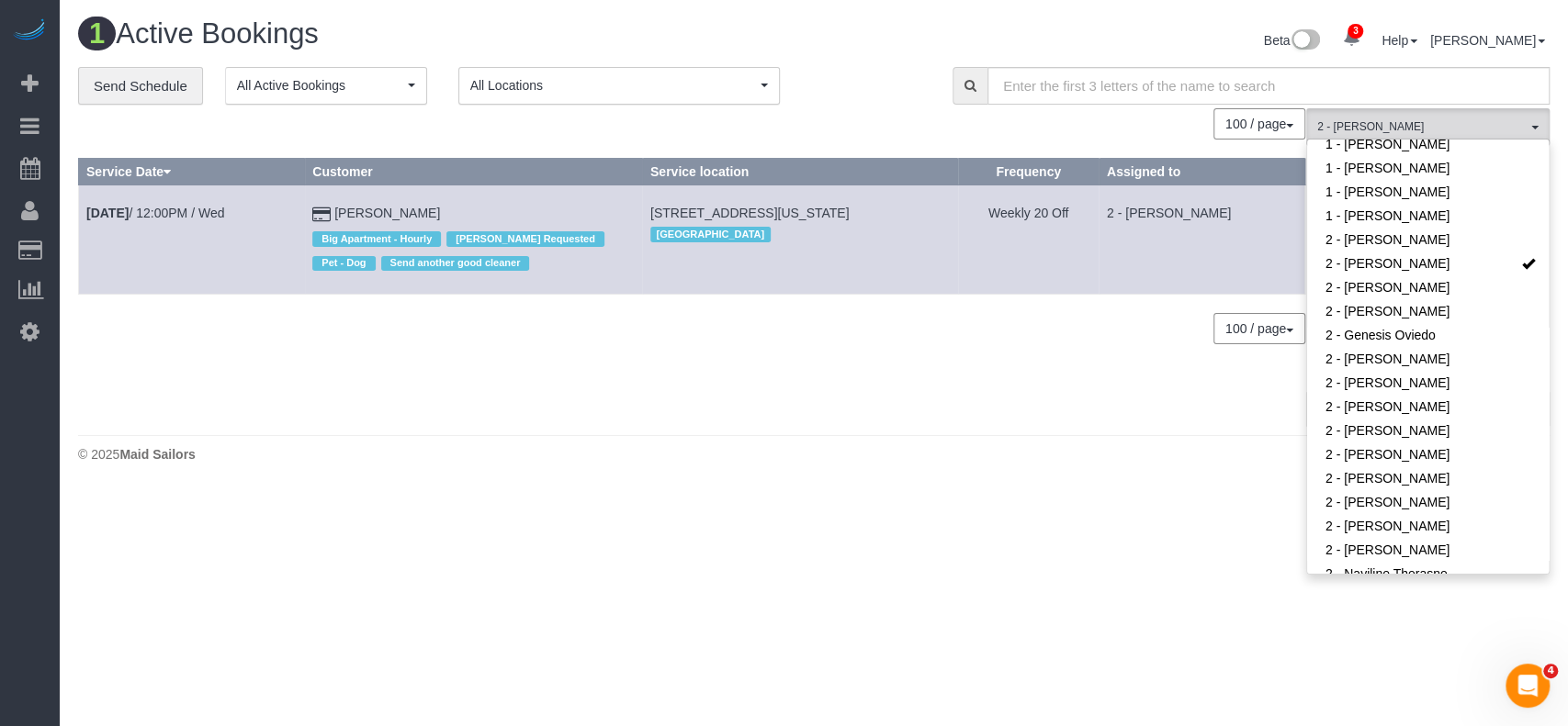
click at [811, 10] on div "1 Active Bookings Beta 3 Your Notifications You have 0 alerts × You have 1 to c…" at bounding box center [814, 244] width 1508 height 490
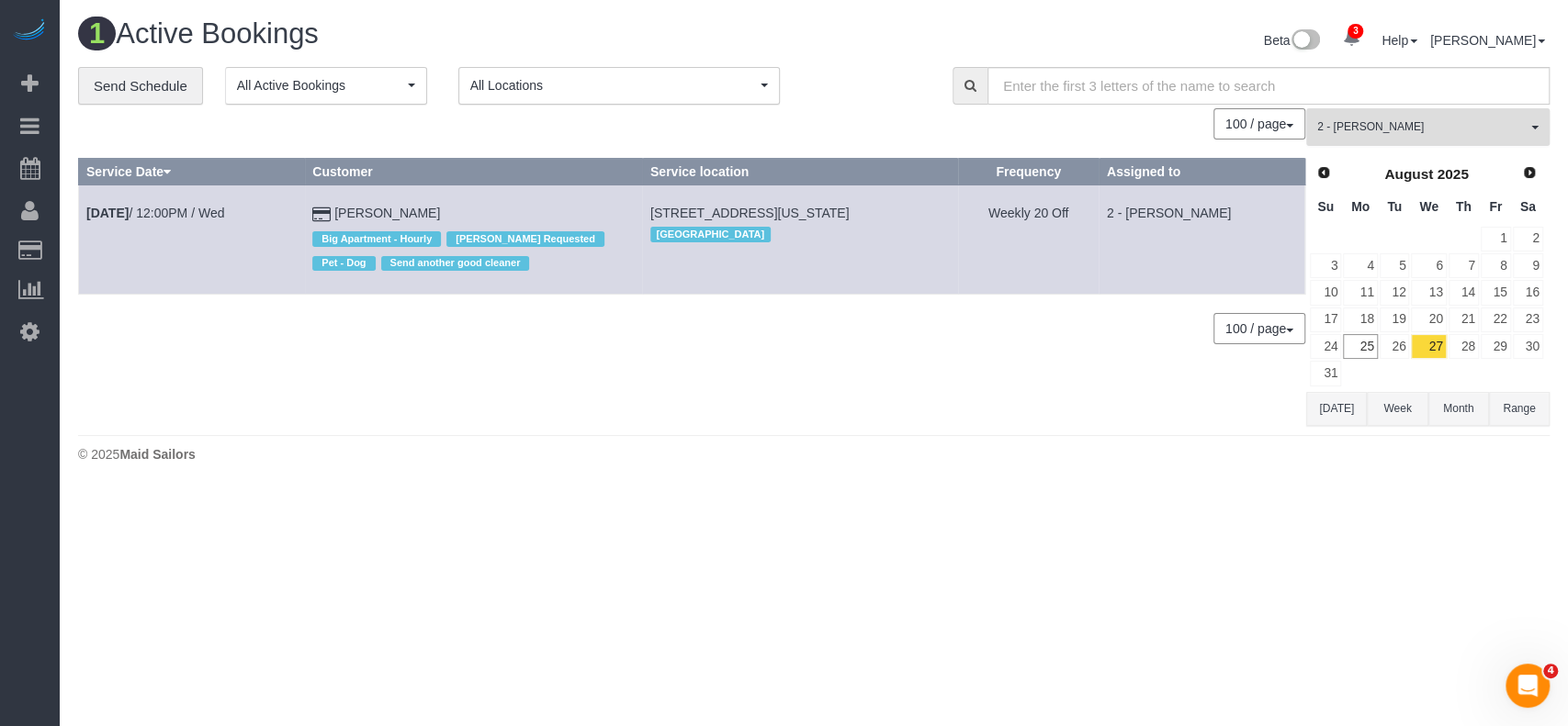
click at [1528, 127] on button "2 - [PERSON_NAME] All Teams" at bounding box center [1428, 127] width 244 height 37
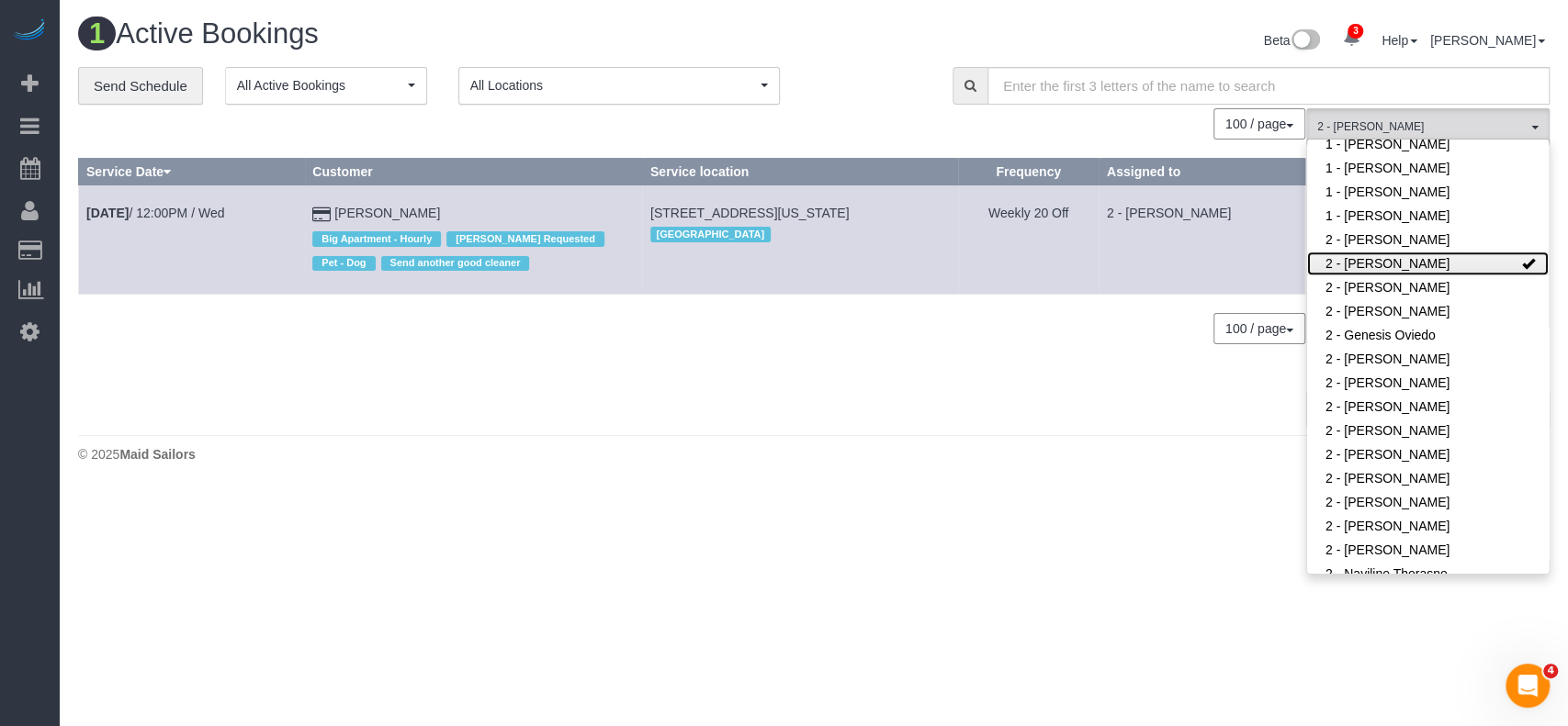
drag, startPoint x: 1448, startPoint y: 267, endPoint x: 1104, endPoint y: 249, distance: 344.5
click at [1448, 267] on link "2 - [PERSON_NAME]" at bounding box center [1428, 263] width 242 height 23
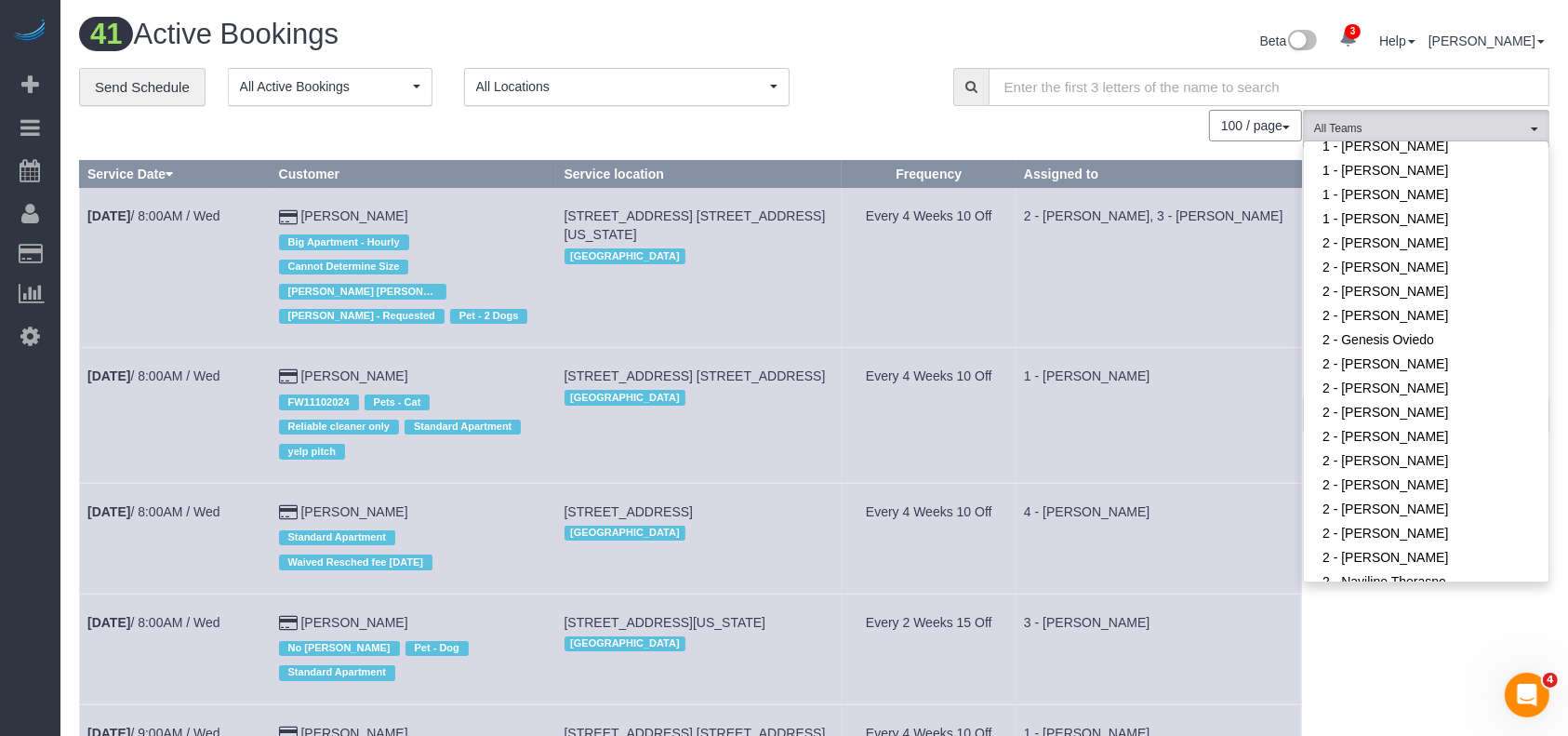
click at [874, 86] on div "**********" at bounding box center [502, 87] width 847 height 39
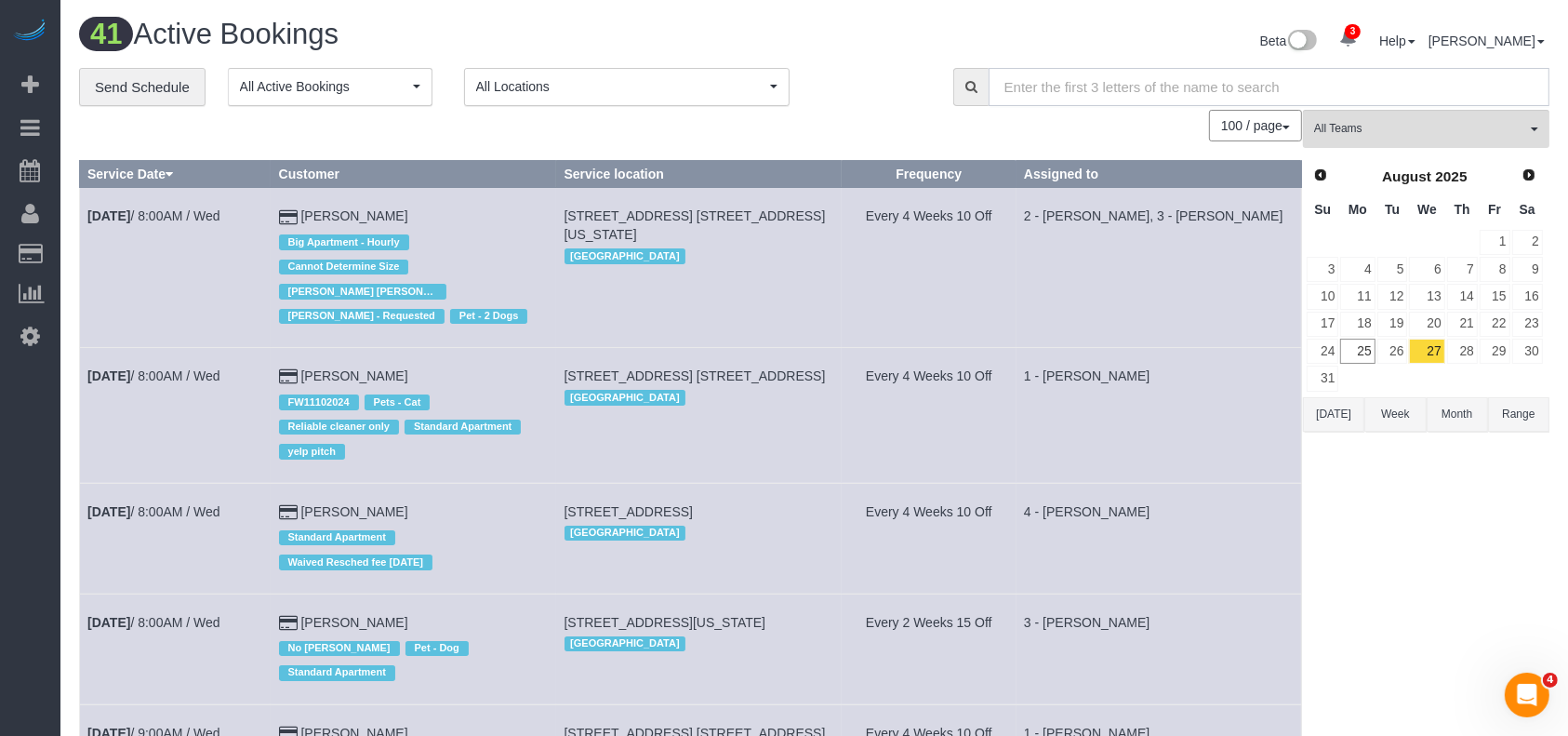
click at [1130, 93] on input "text" at bounding box center [1269, 87] width 561 height 38
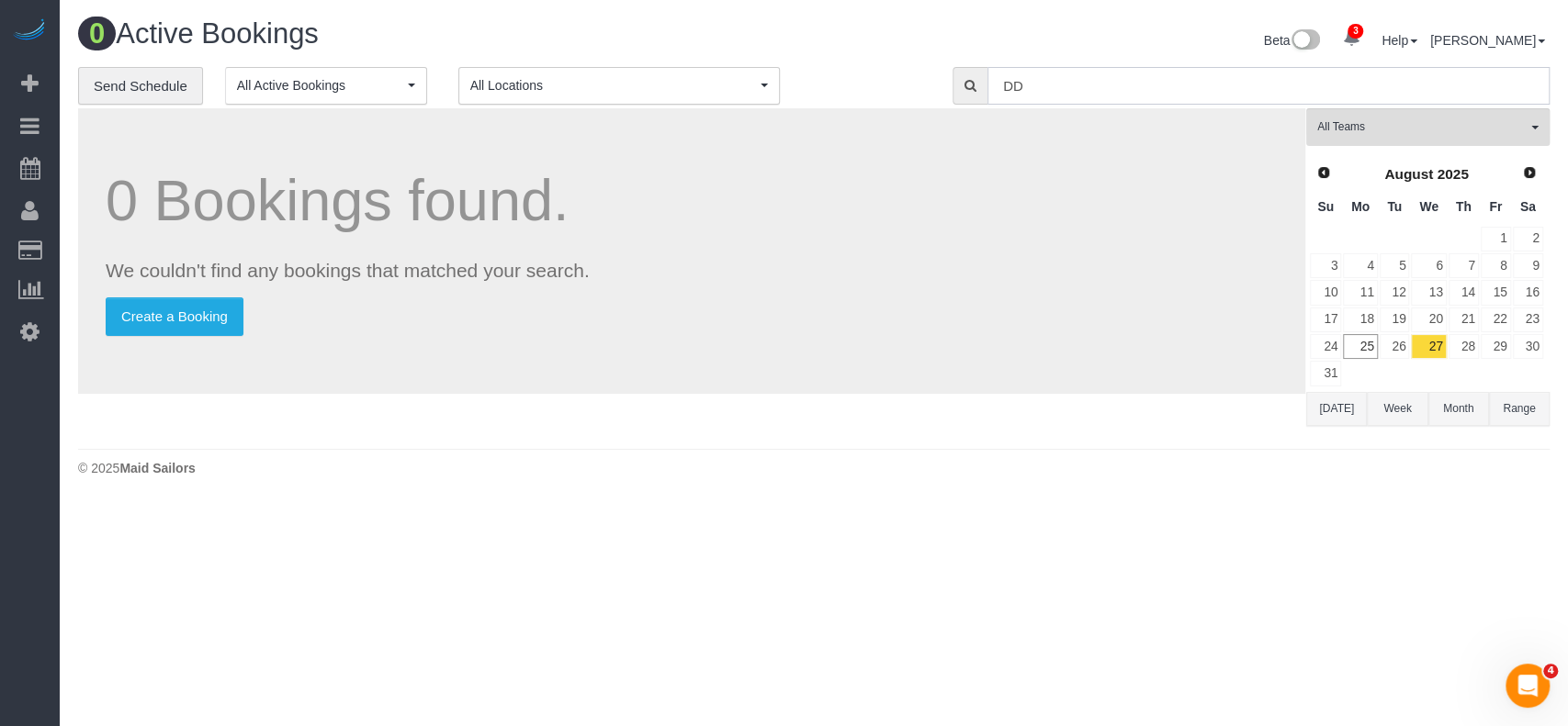
type input "D"
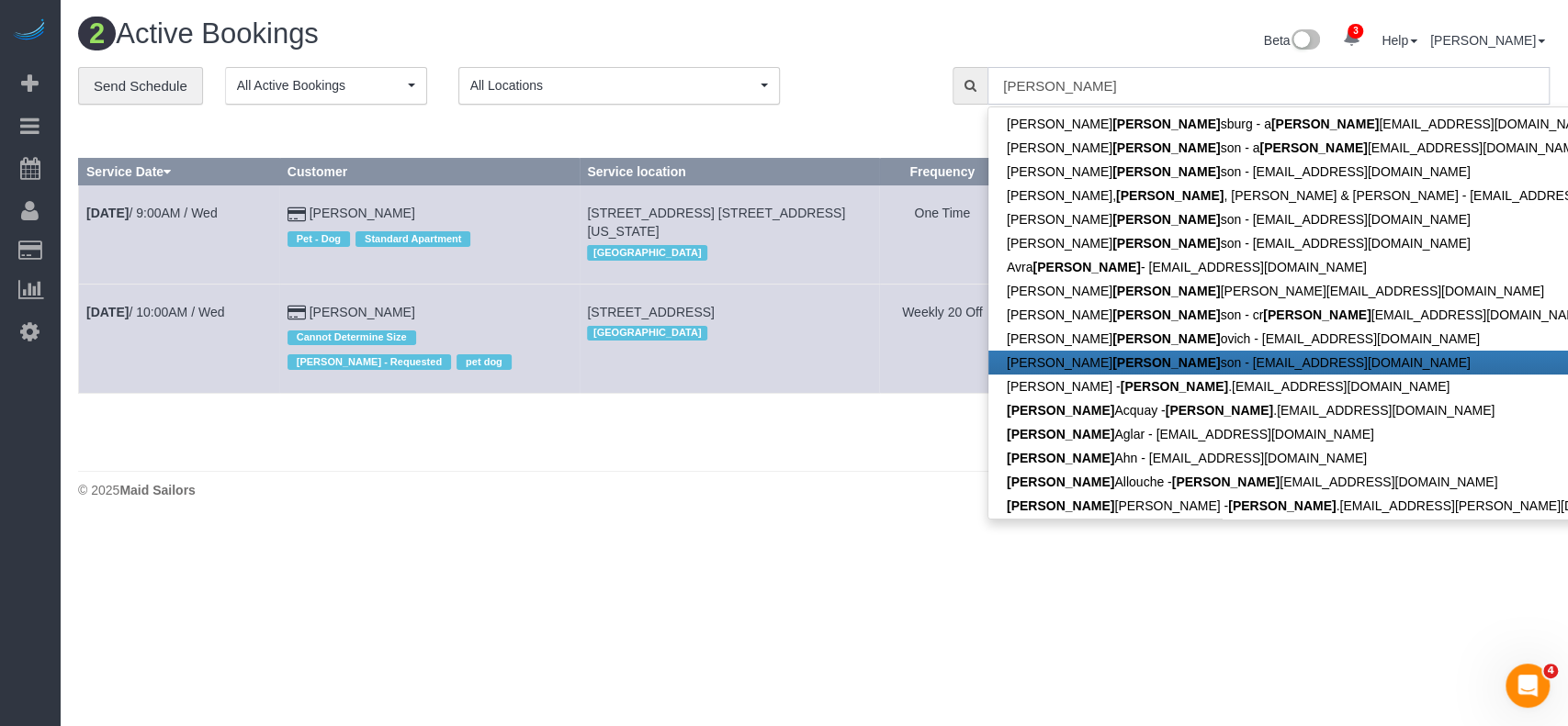
type input "[PERSON_NAME]"
click at [788, 471] on div "2 Active Bookings Beta 3 Your Notifications You have 0 alerts × You have 1 to c…" at bounding box center [814, 263] width 1508 height 526
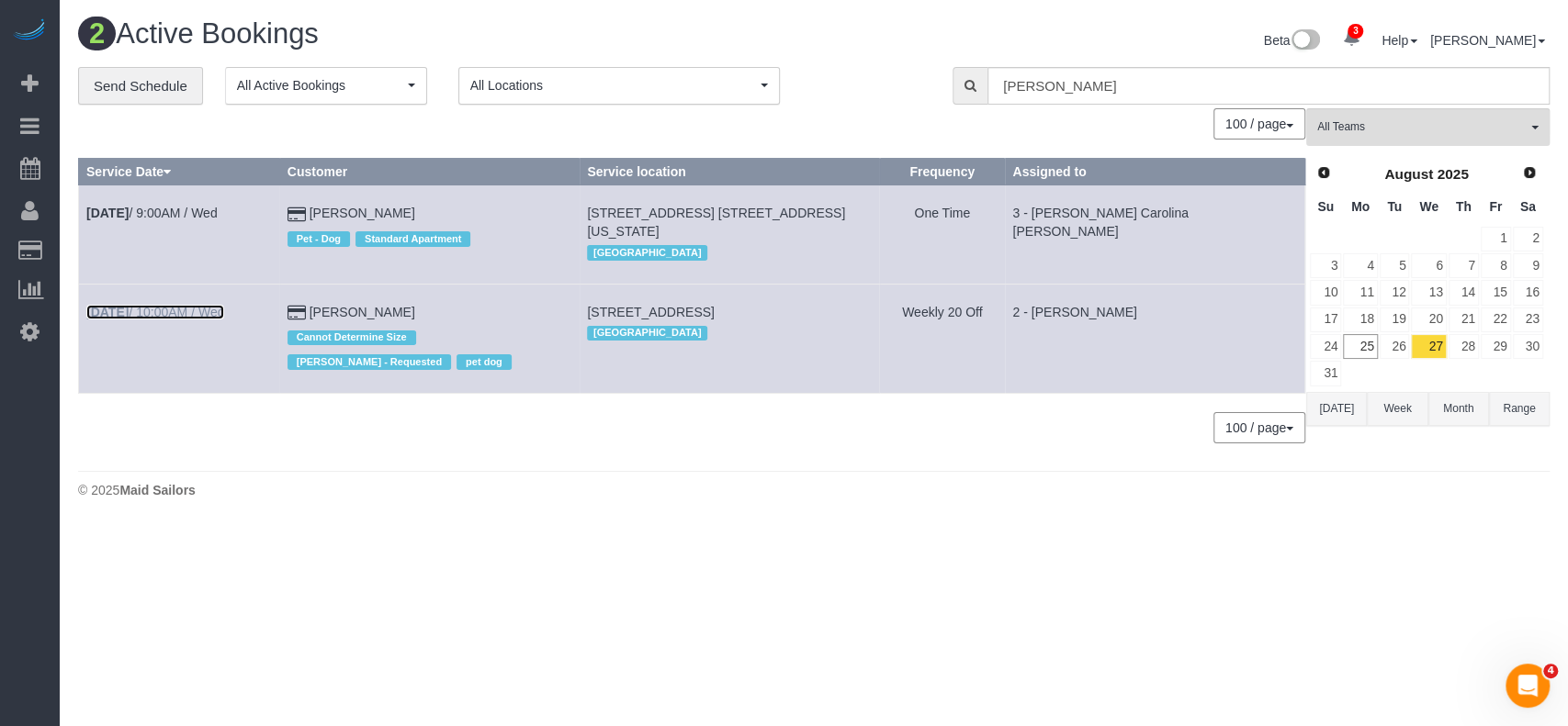
click at [195, 311] on link "[DATE] 10:00AM / Wed" at bounding box center [155, 312] width 138 height 15
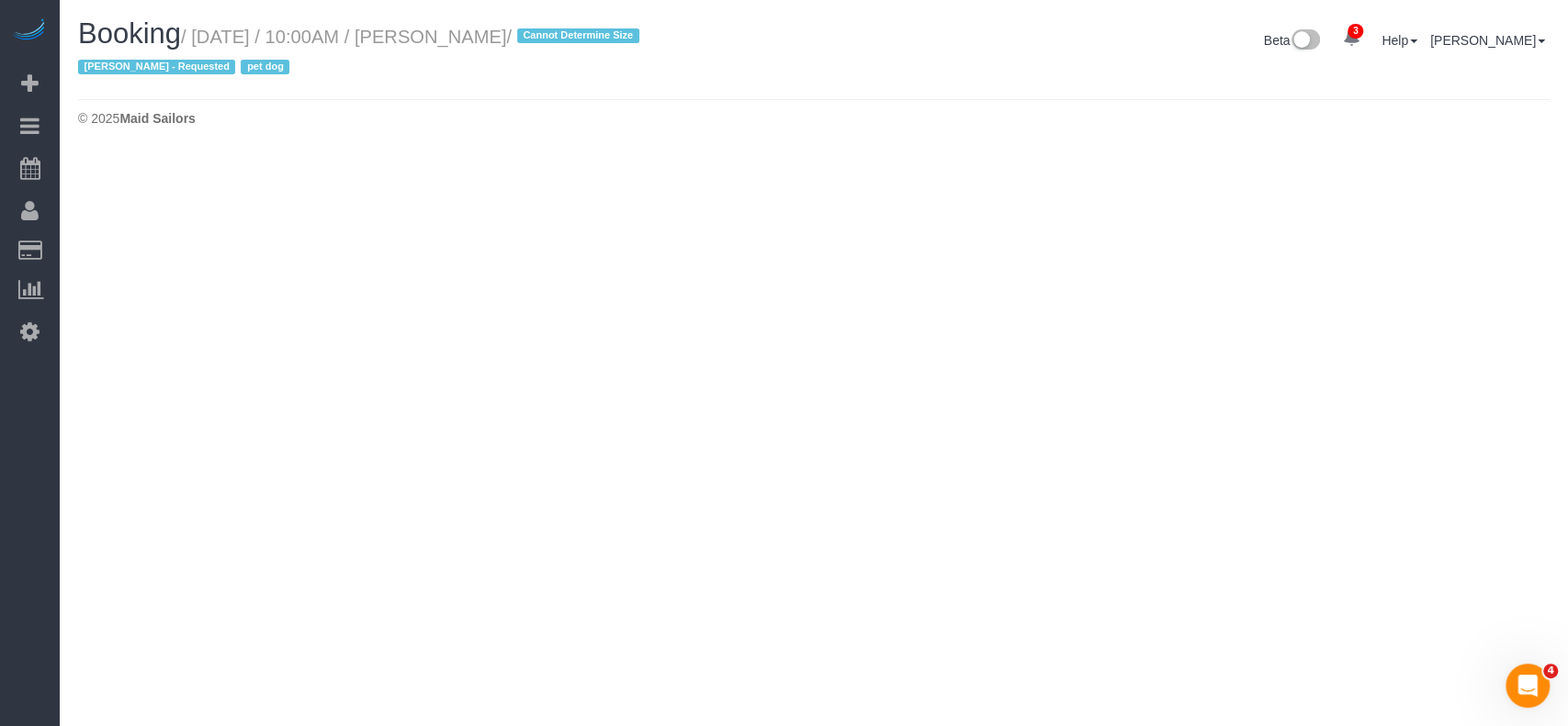
select select "NY"
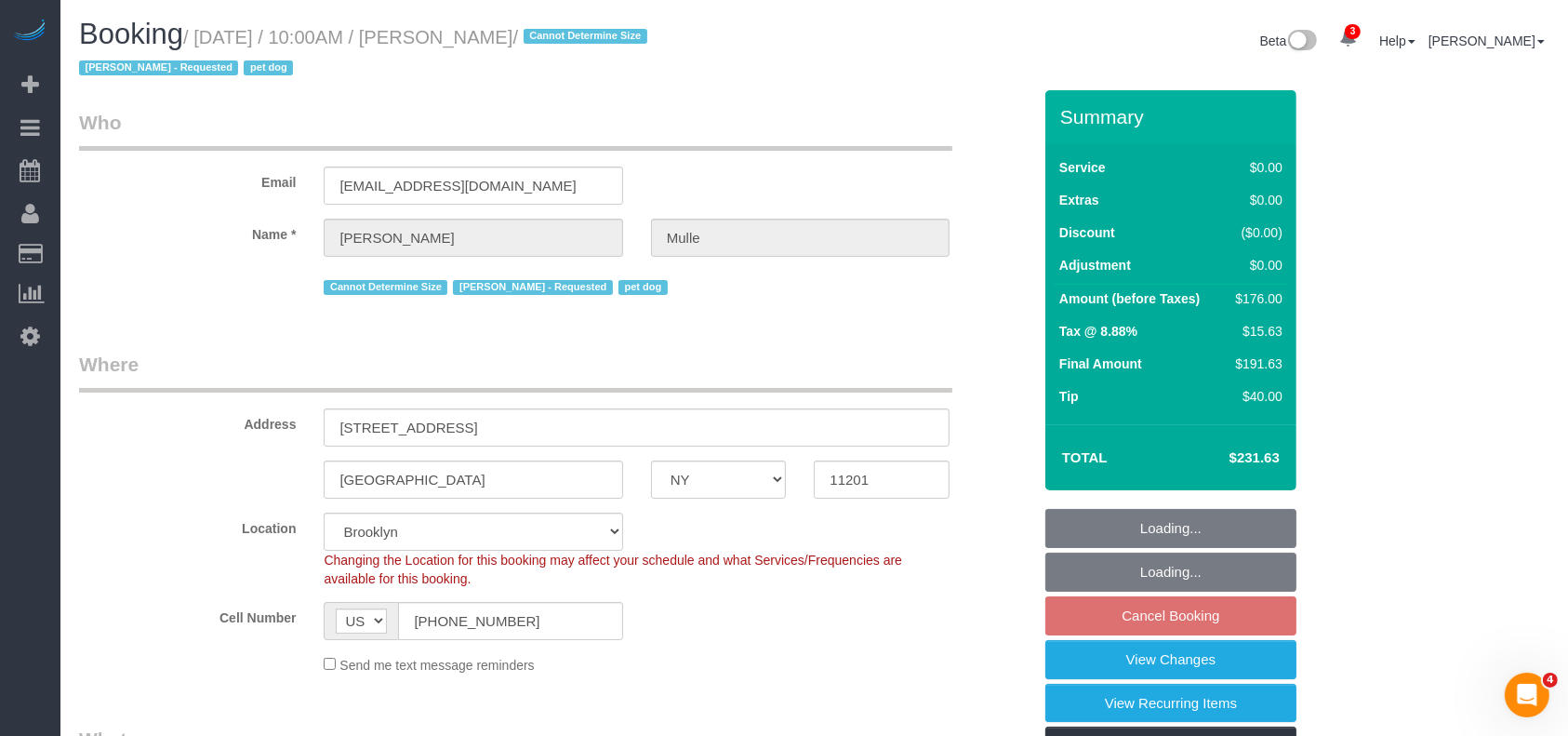
select select "spot276"
select select "object:61173"
select select "string:stripe-pm_1R9IgE4VGloSiKo7xddHSj1H"
select select "2"
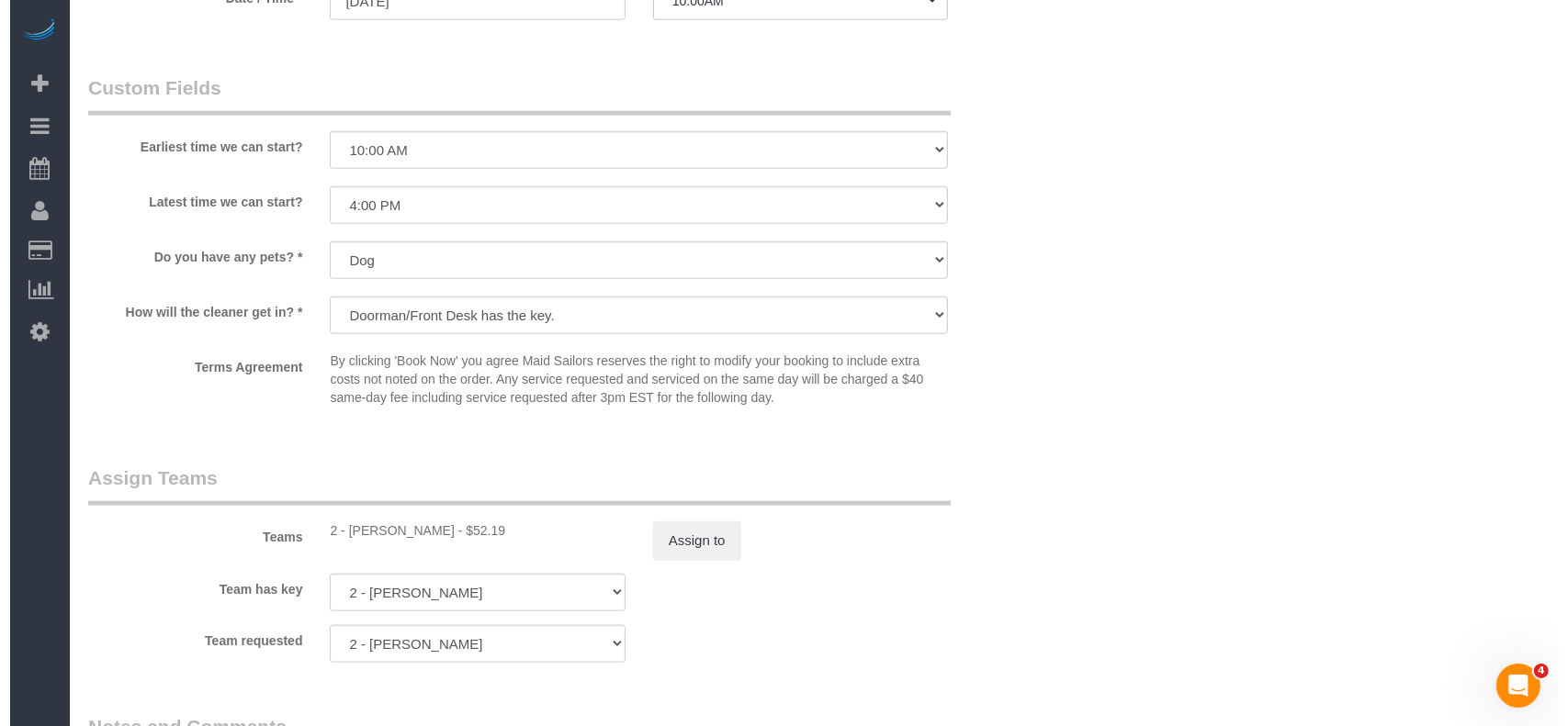
scroll to position [2326, 0]
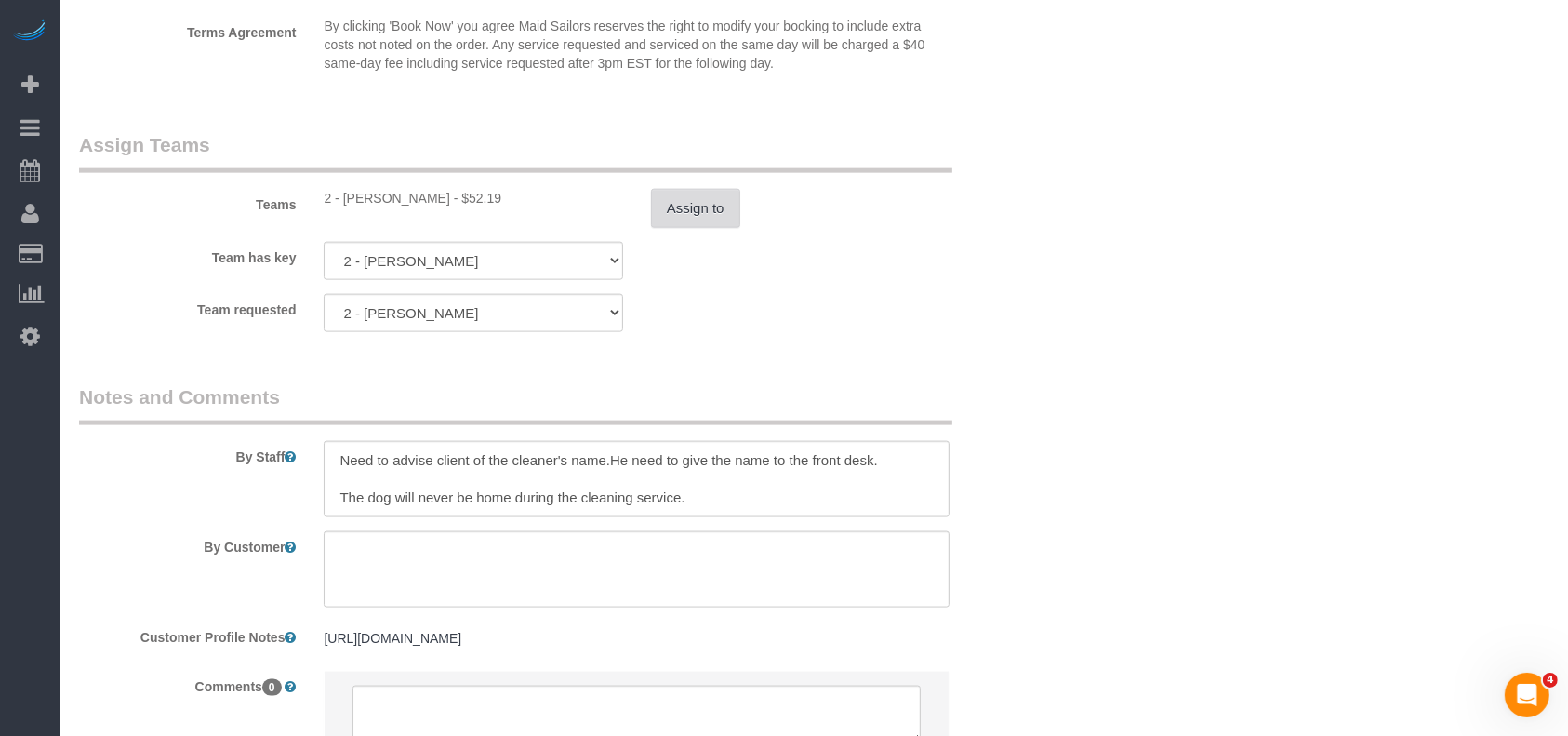
click at [698, 205] on button "Assign to" at bounding box center [696, 208] width 89 height 39
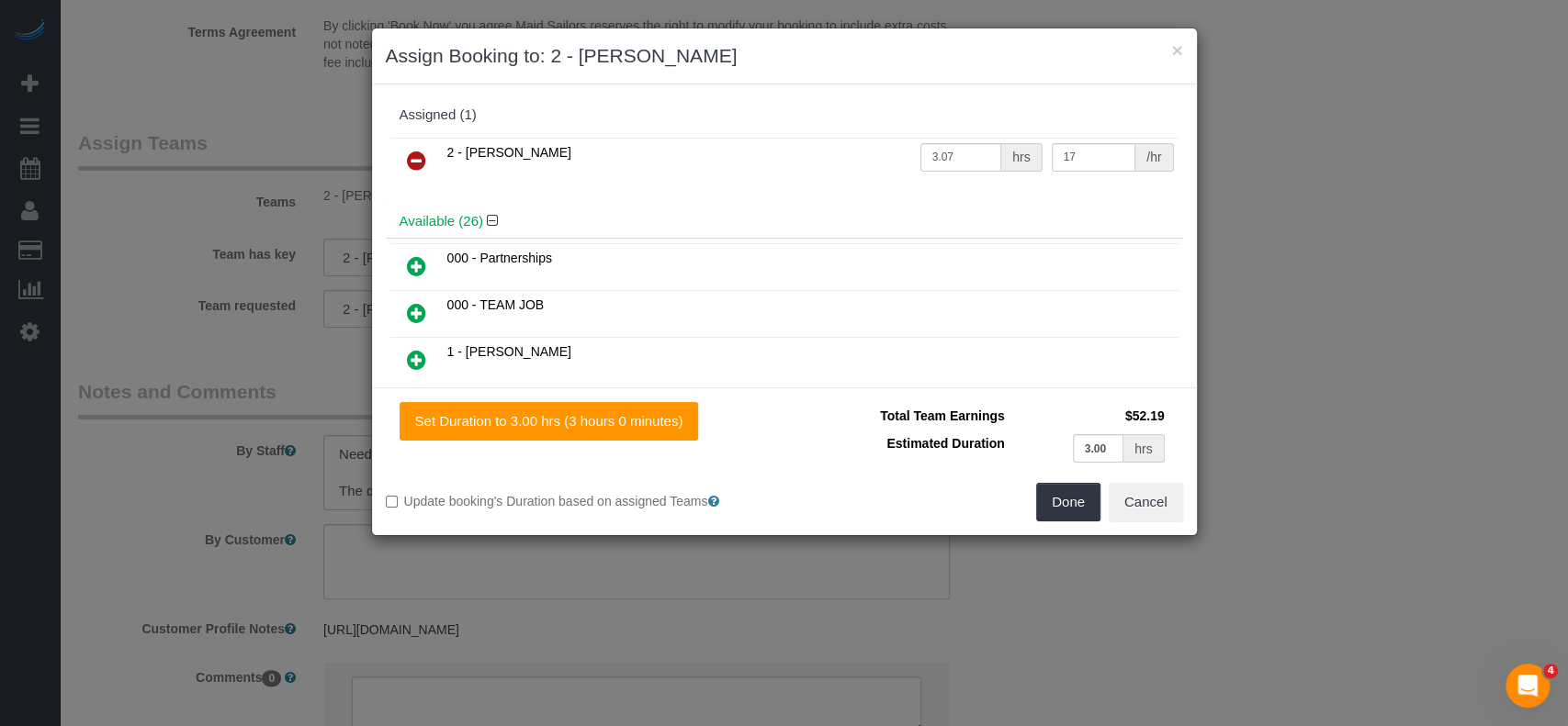
click at [417, 156] on icon at bounding box center [416, 161] width 20 height 22
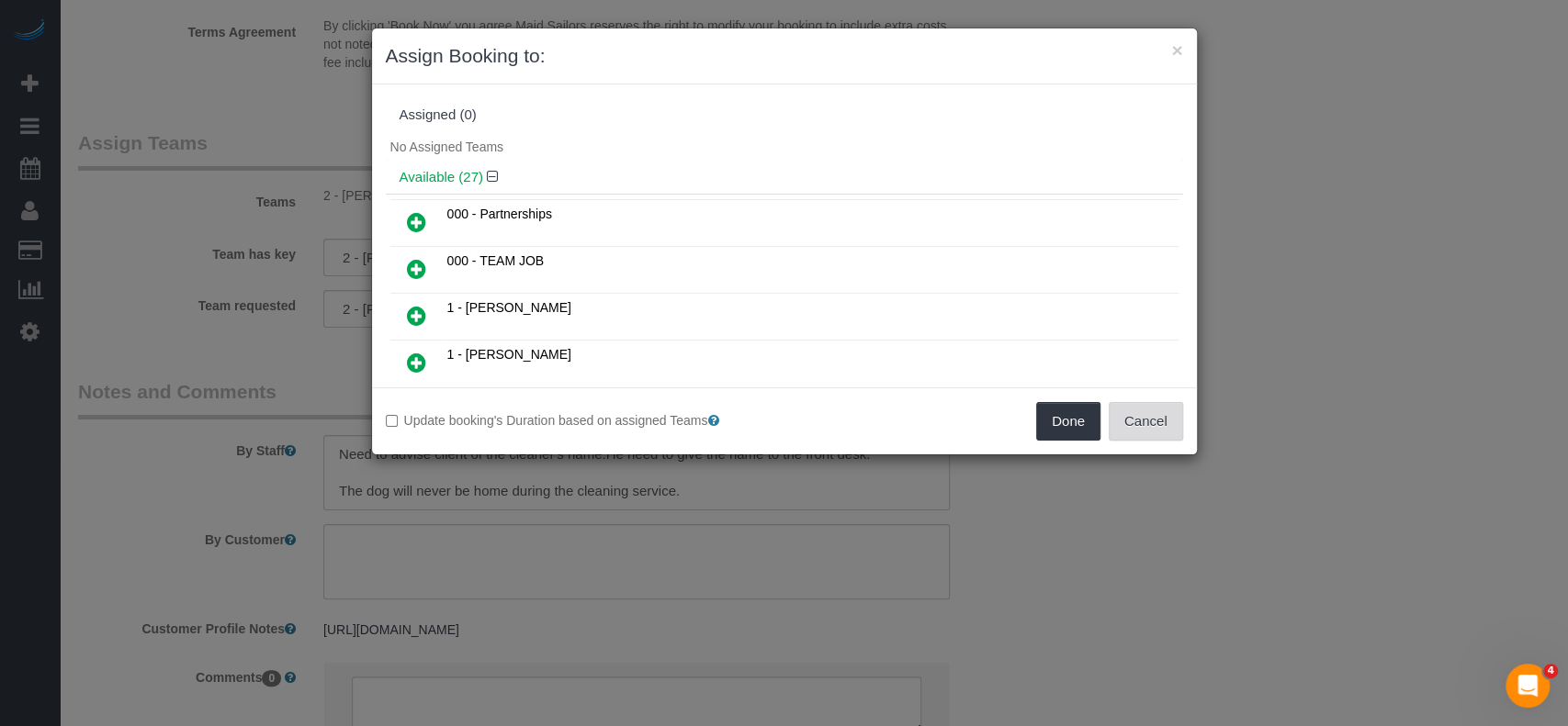
click at [1146, 418] on button "Cancel" at bounding box center [1145, 421] width 74 height 38
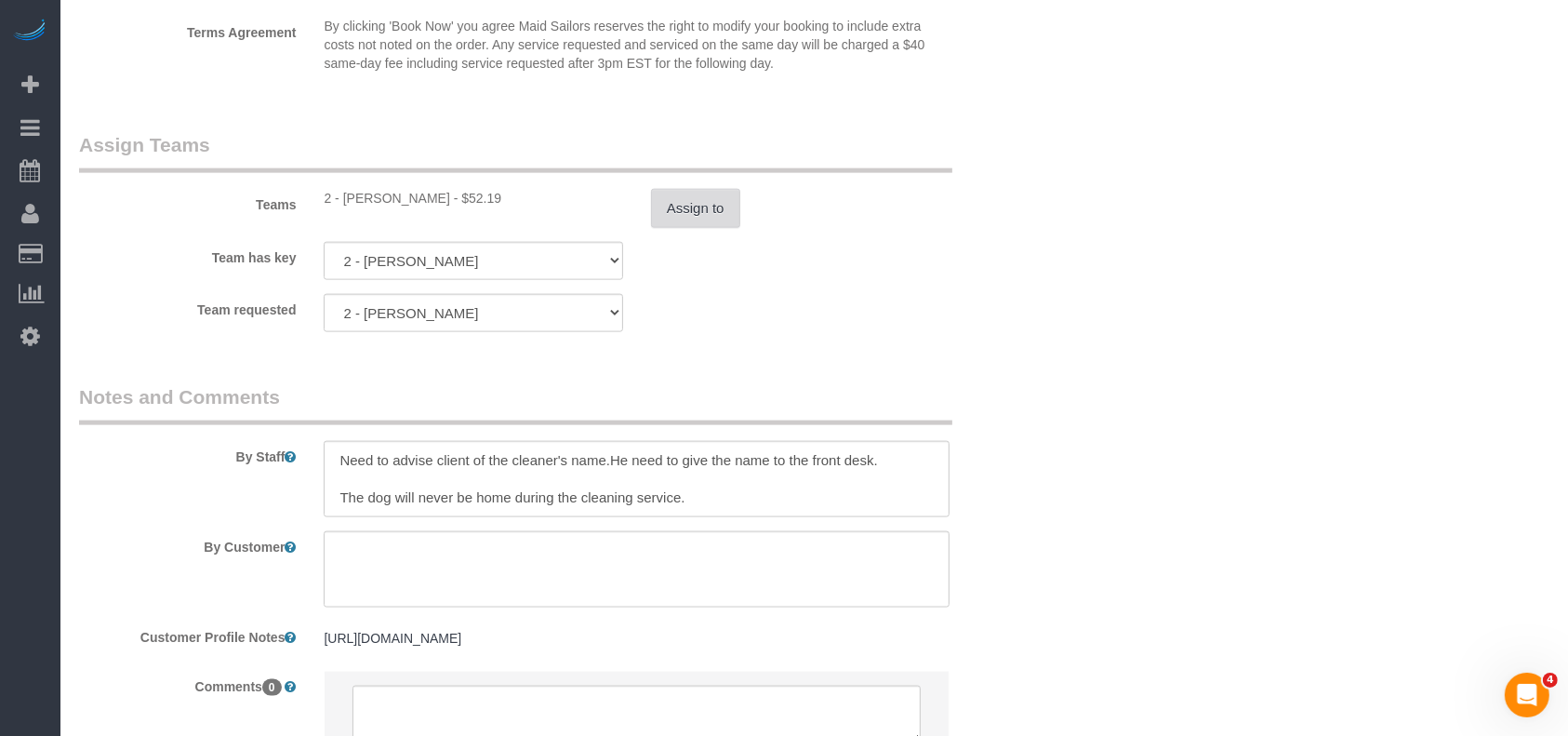
click at [689, 216] on button "Assign to" at bounding box center [696, 208] width 89 height 39
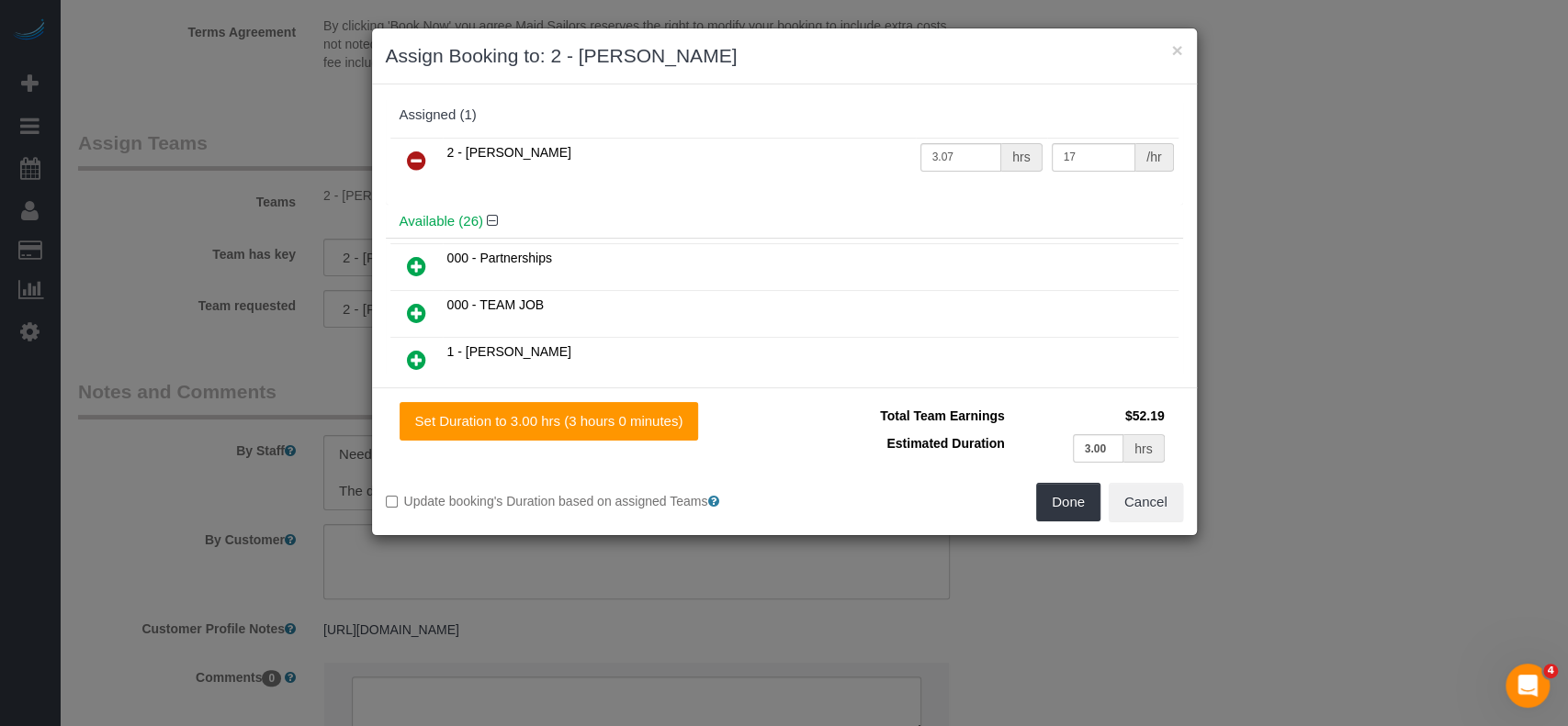
click at [412, 161] on icon at bounding box center [416, 161] width 20 height 22
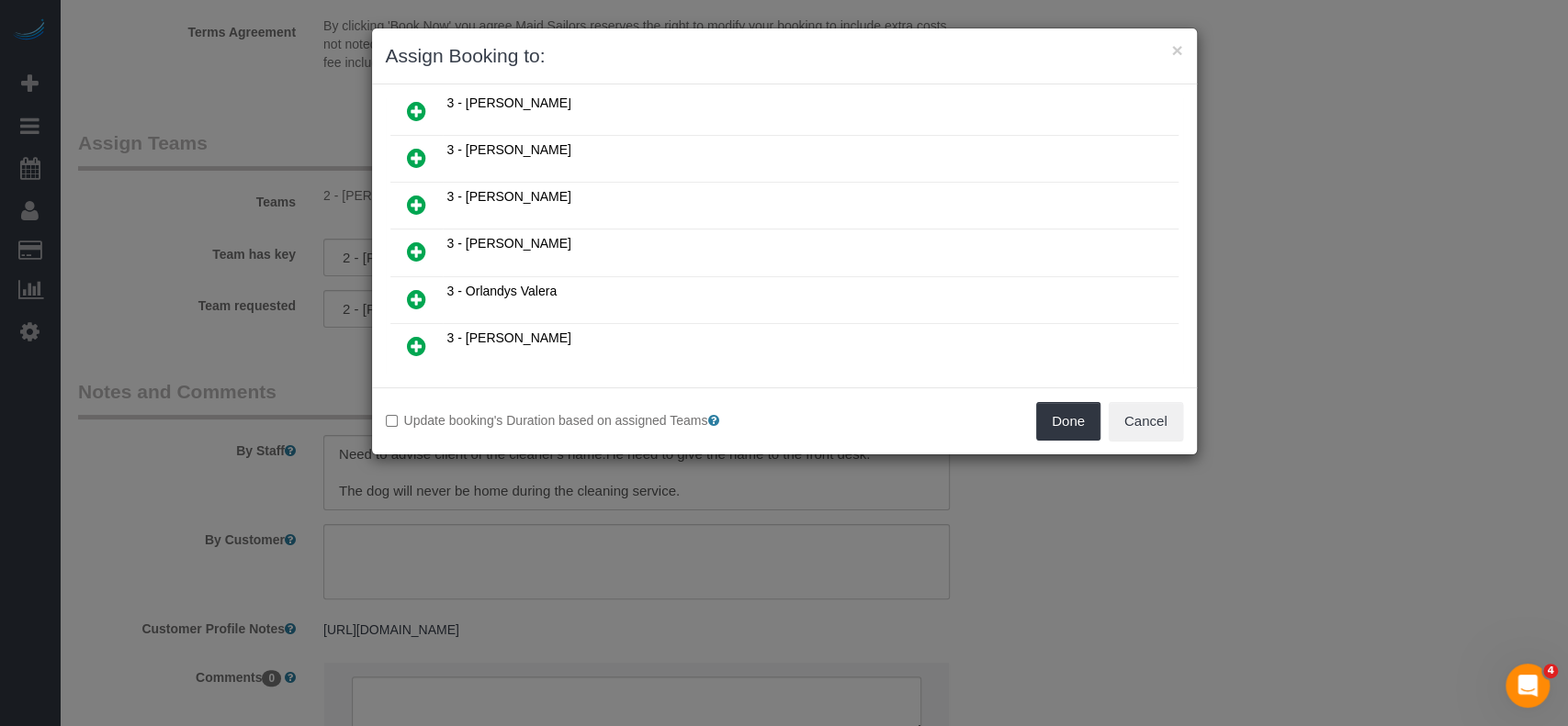
scroll to position [1102, 0]
click at [415, 331] on icon at bounding box center [416, 342] width 20 height 22
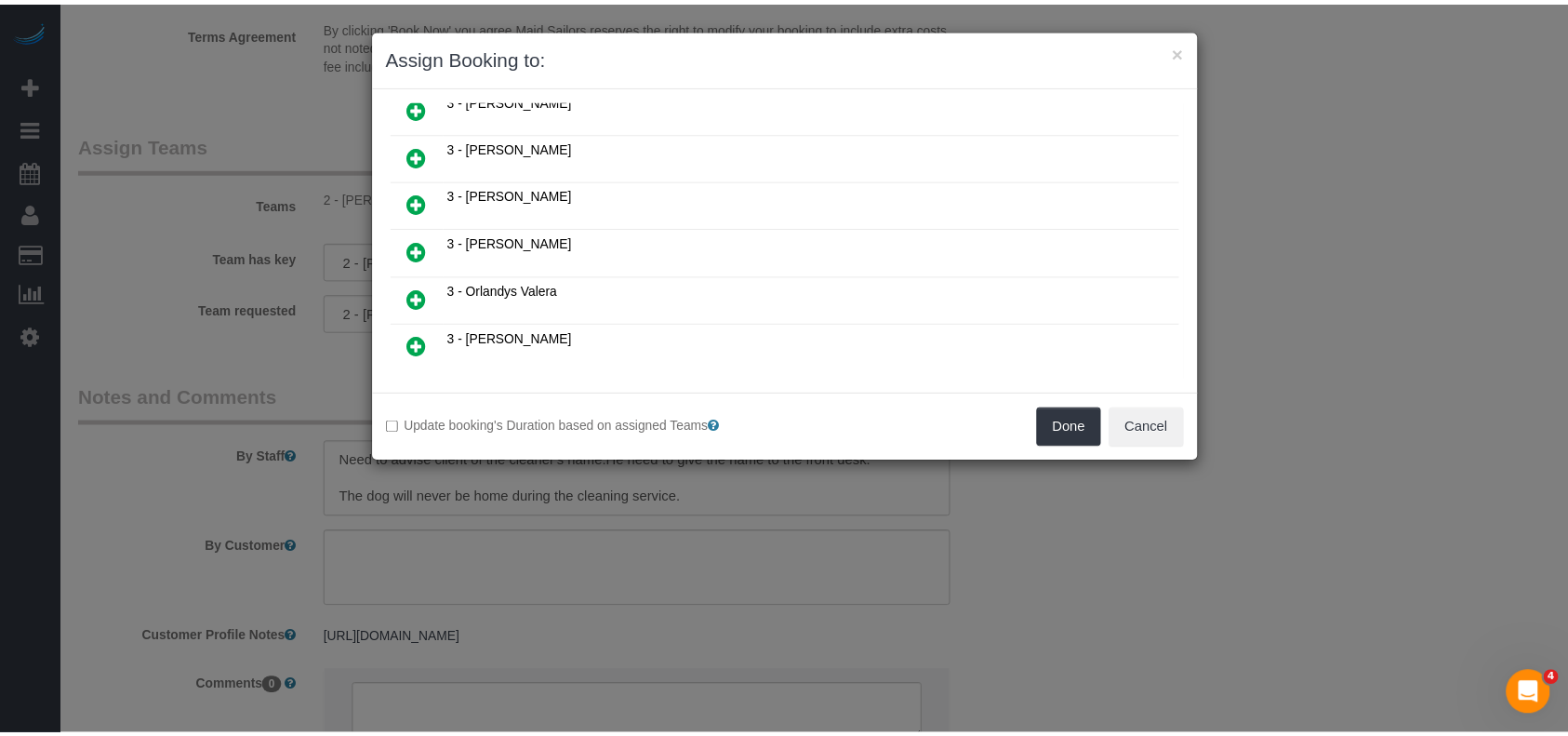
scroll to position [1151, 0]
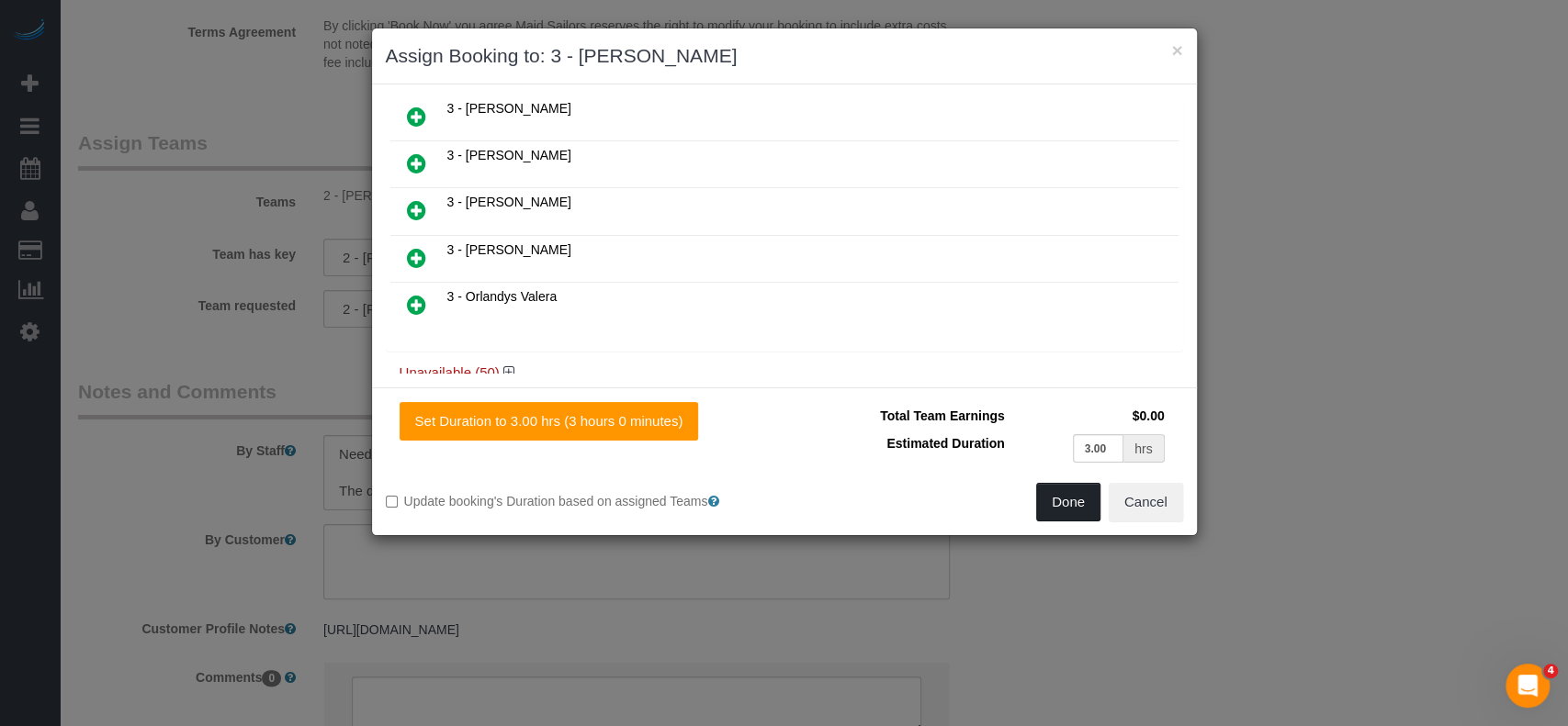
click at [1044, 491] on button "Done" at bounding box center [1068, 502] width 65 height 38
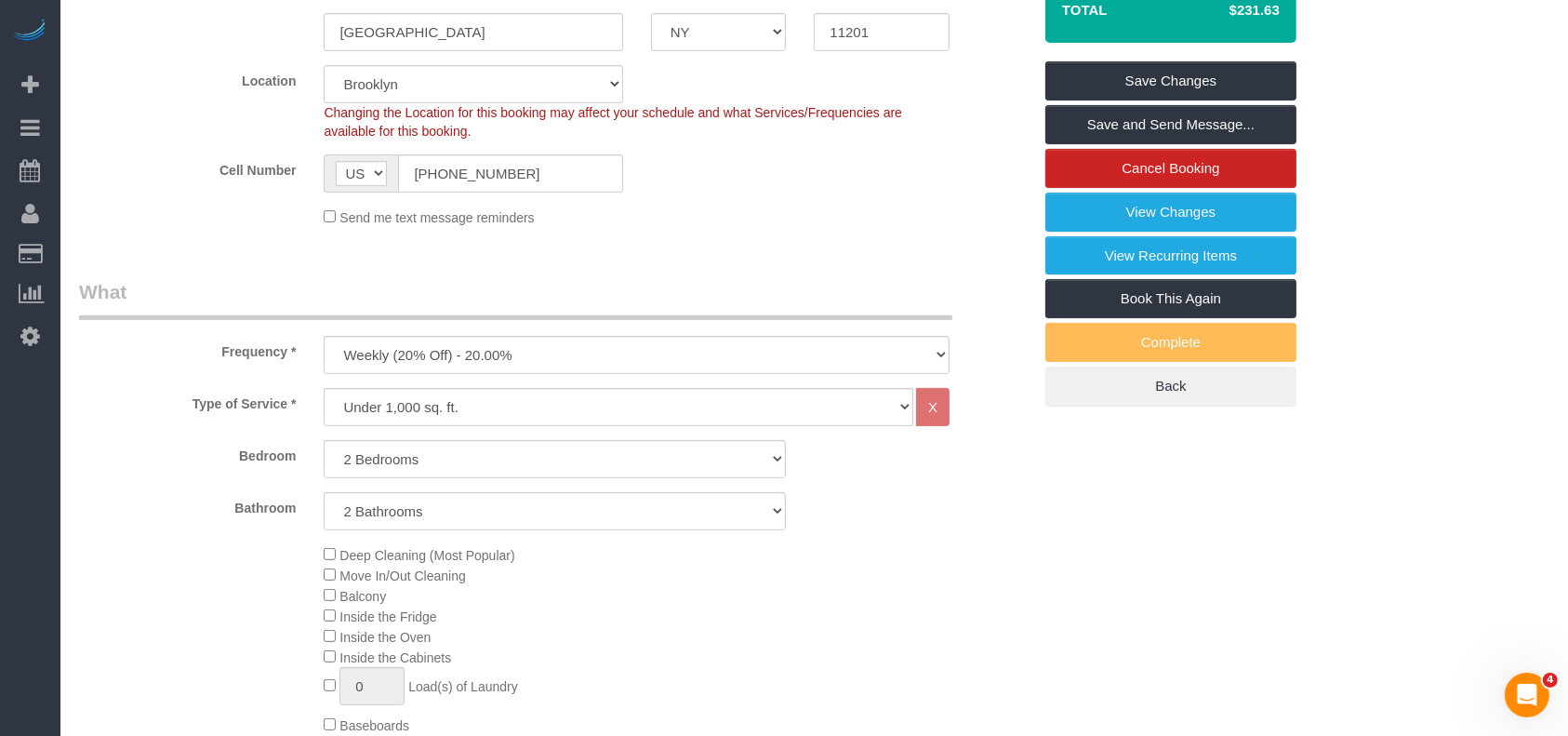
scroll to position [123, 0]
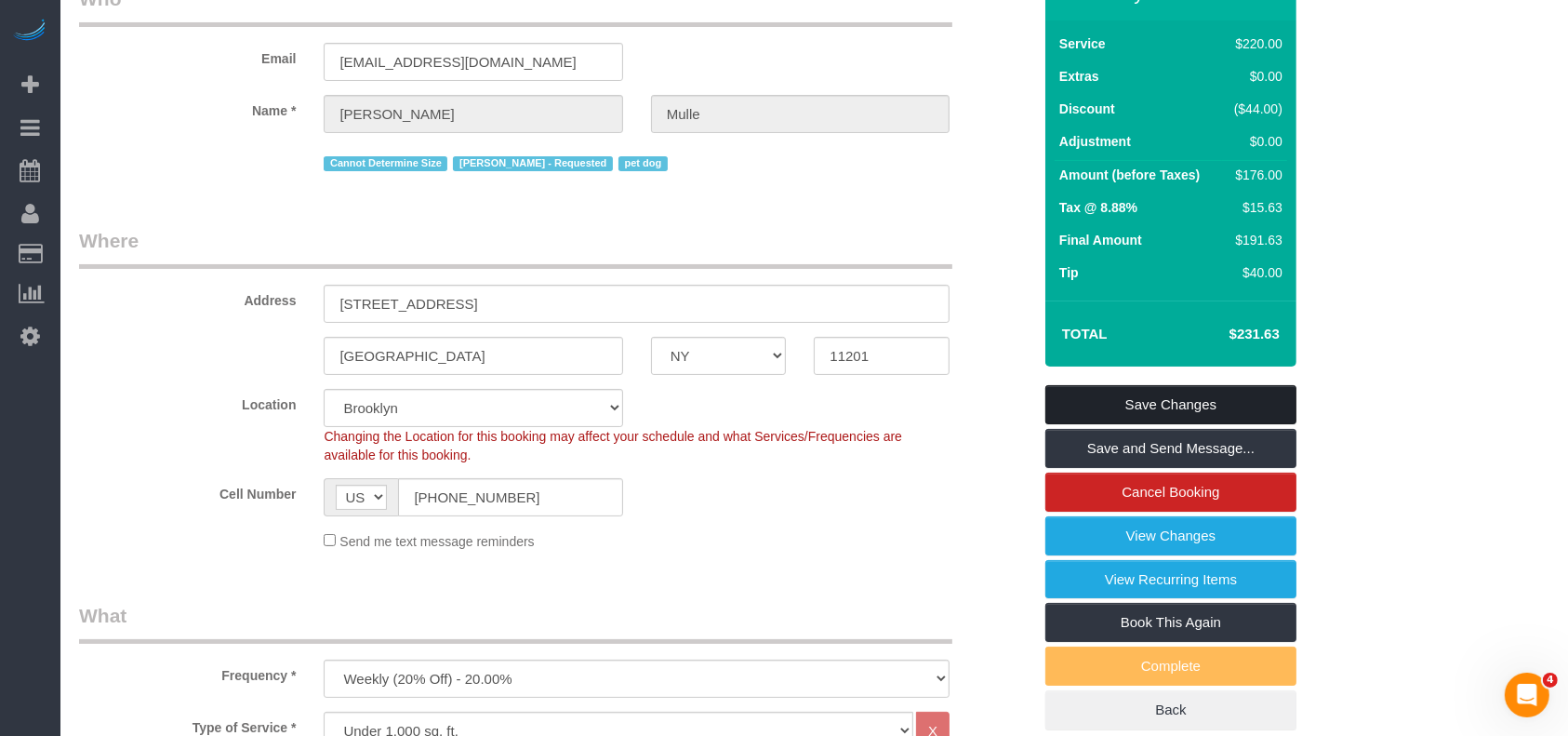
drag, startPoint x: 1233, startPoint y: 401, endPoint x: 1171, endPoint y: 400, distance: 62.0
click at [1232, 400] on link "Save Changes" at bounding box center [1171, 405] width 252 height 39
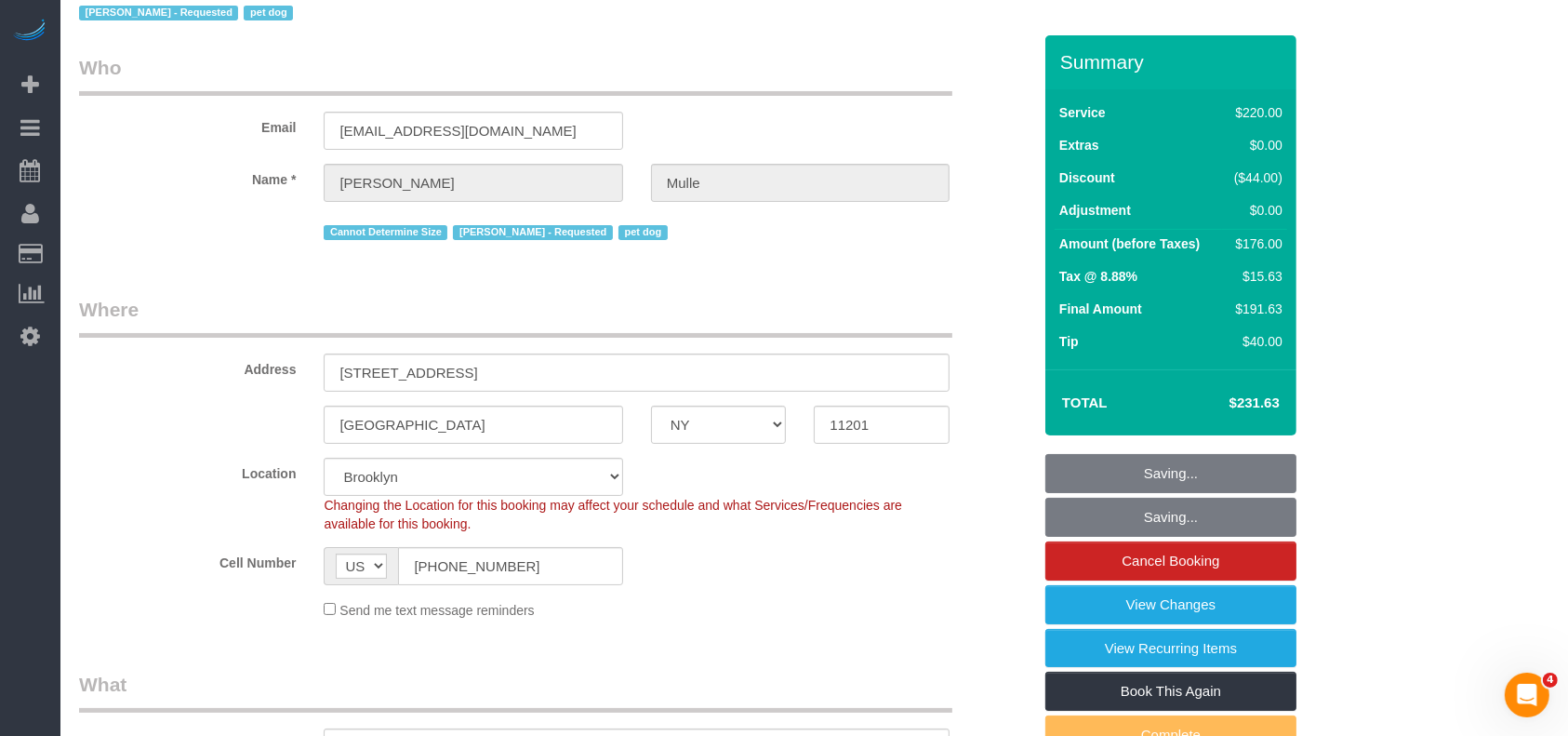
scroll to position [0, 0]
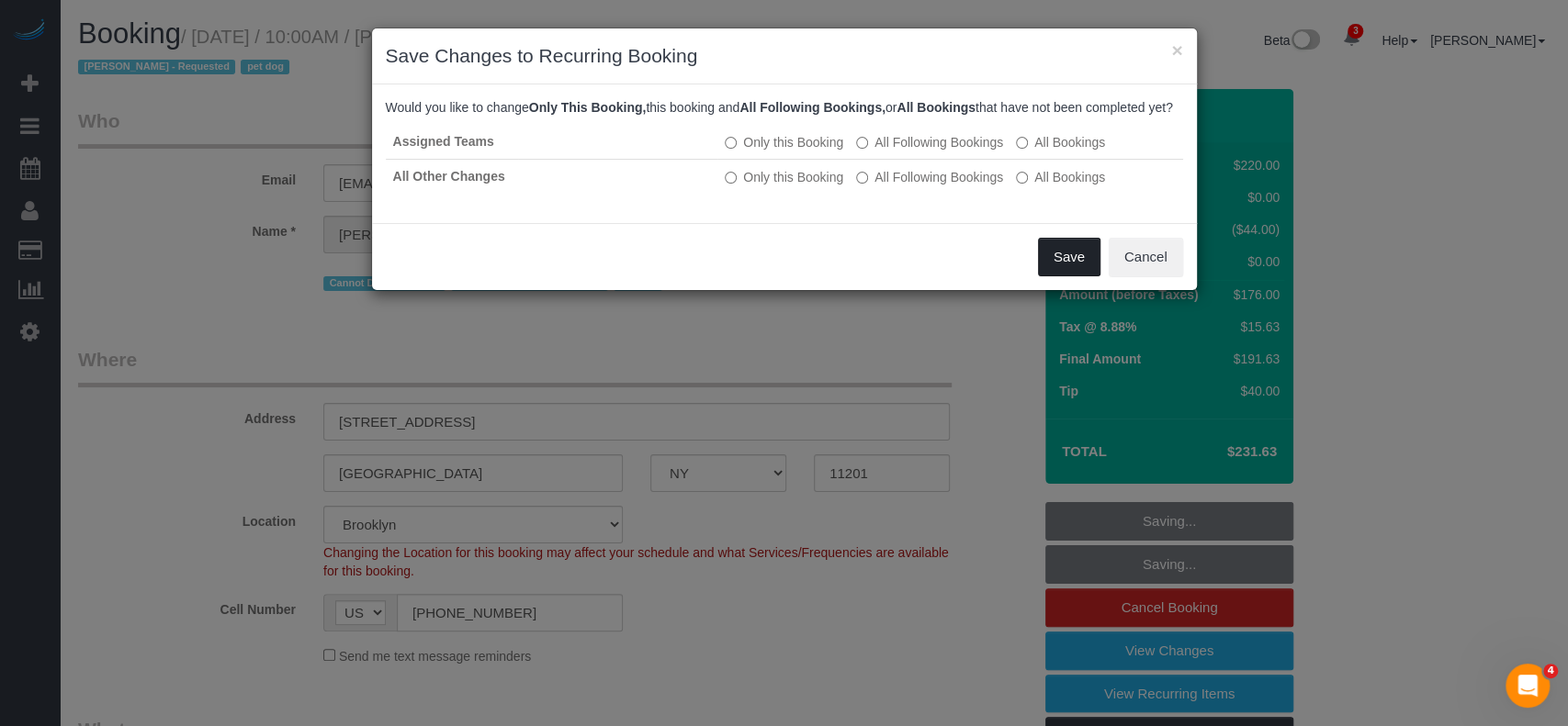
click at [1087, 274] on button "Save" at bounding box center [1069, 257] width 63 height 38
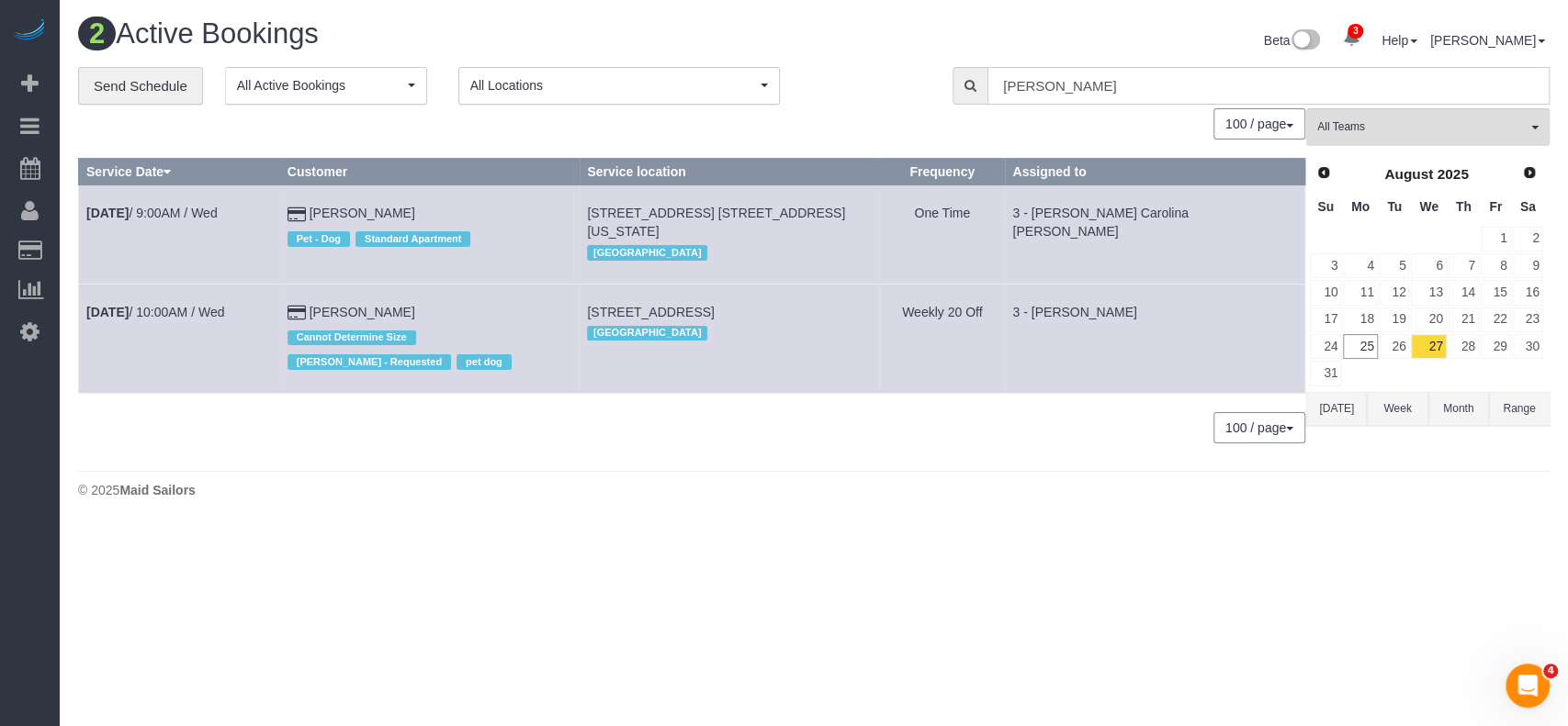
click at [1065, 93] on input "[PERSON_NAME]" at bounding box center [1269, 86] width 562 height 37
type input "d"
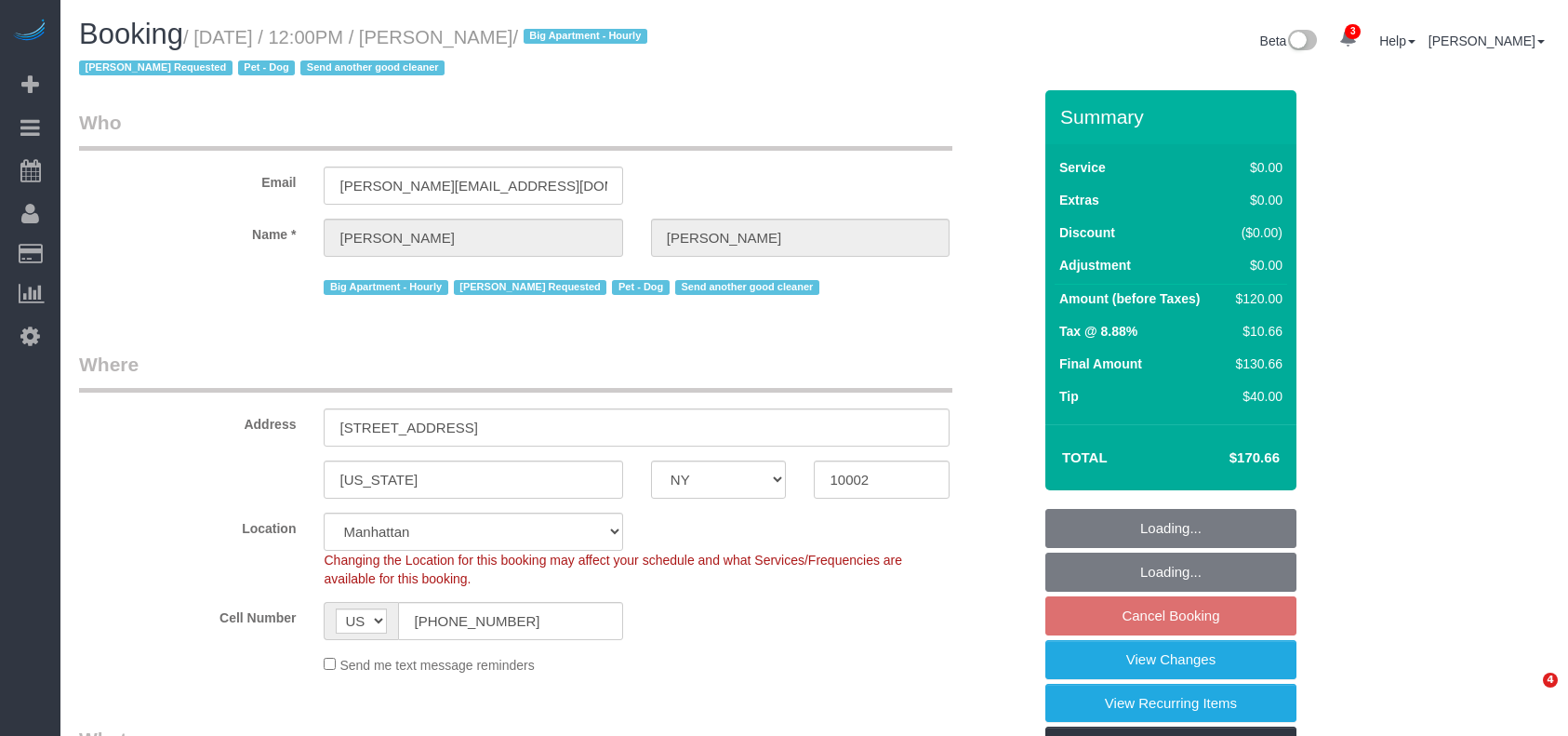
select select "NY"
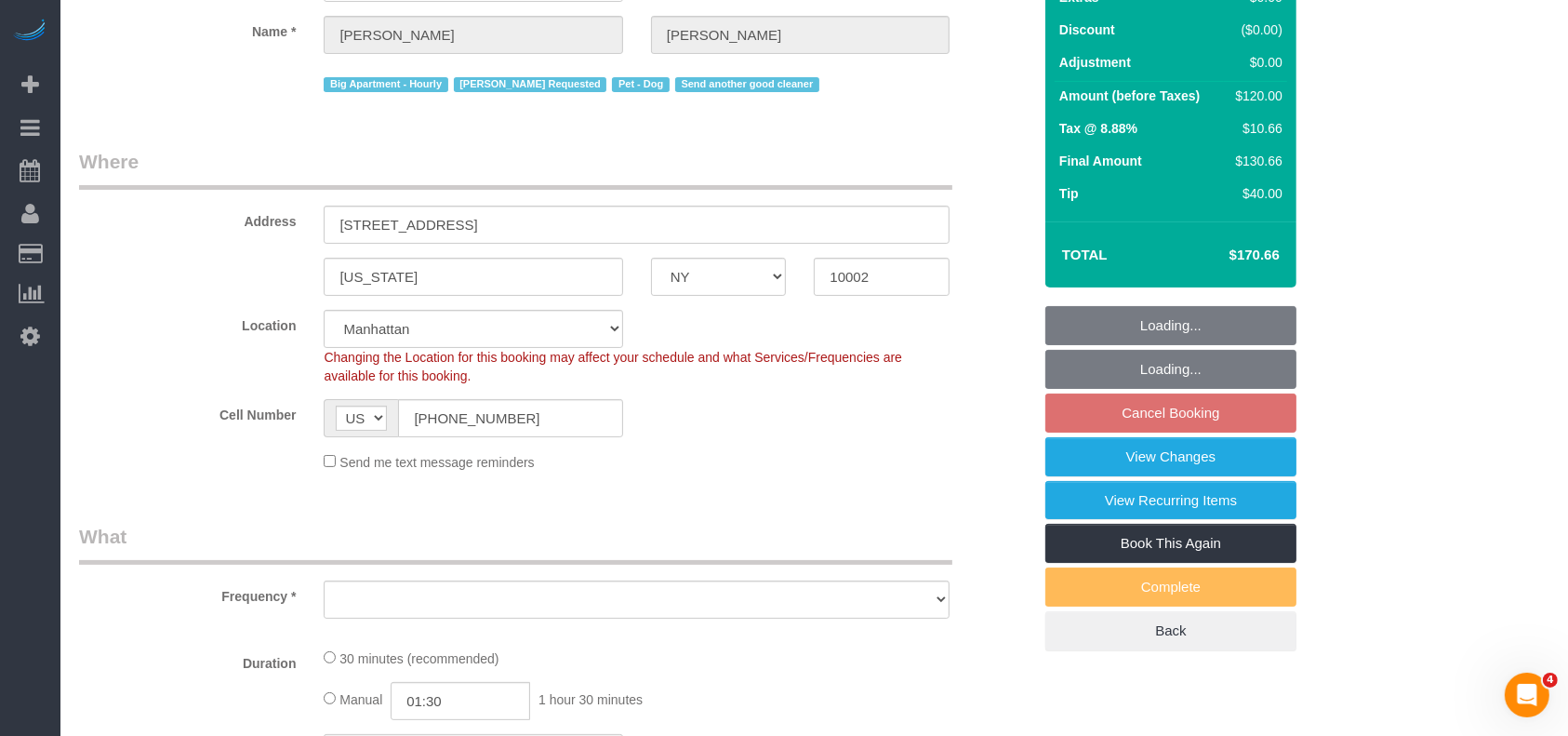
scroll to position [600, 0]
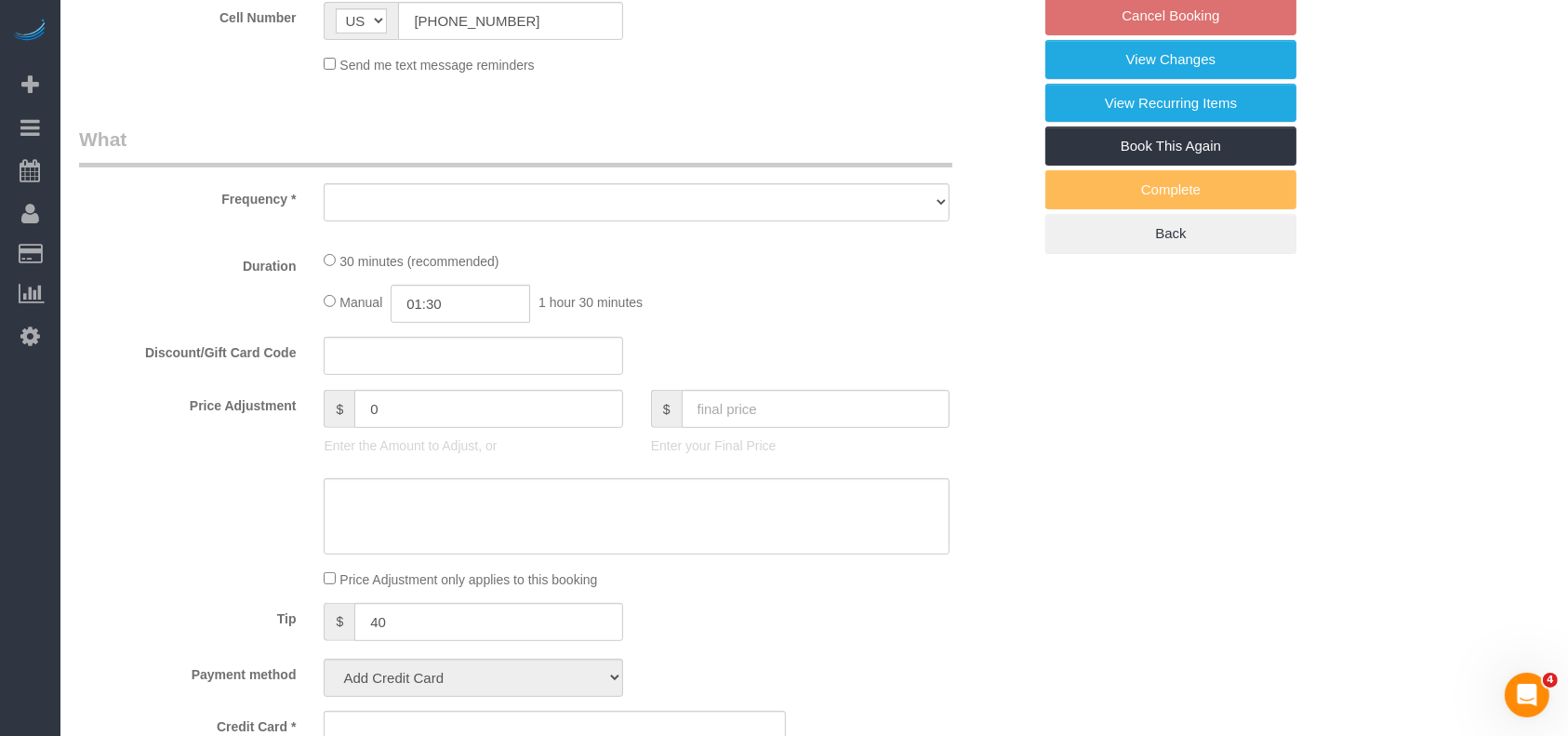
select select "object:671"
select select "string:stripe-pm_1RnPJq4VGloSiKo7PgNCzlxG"
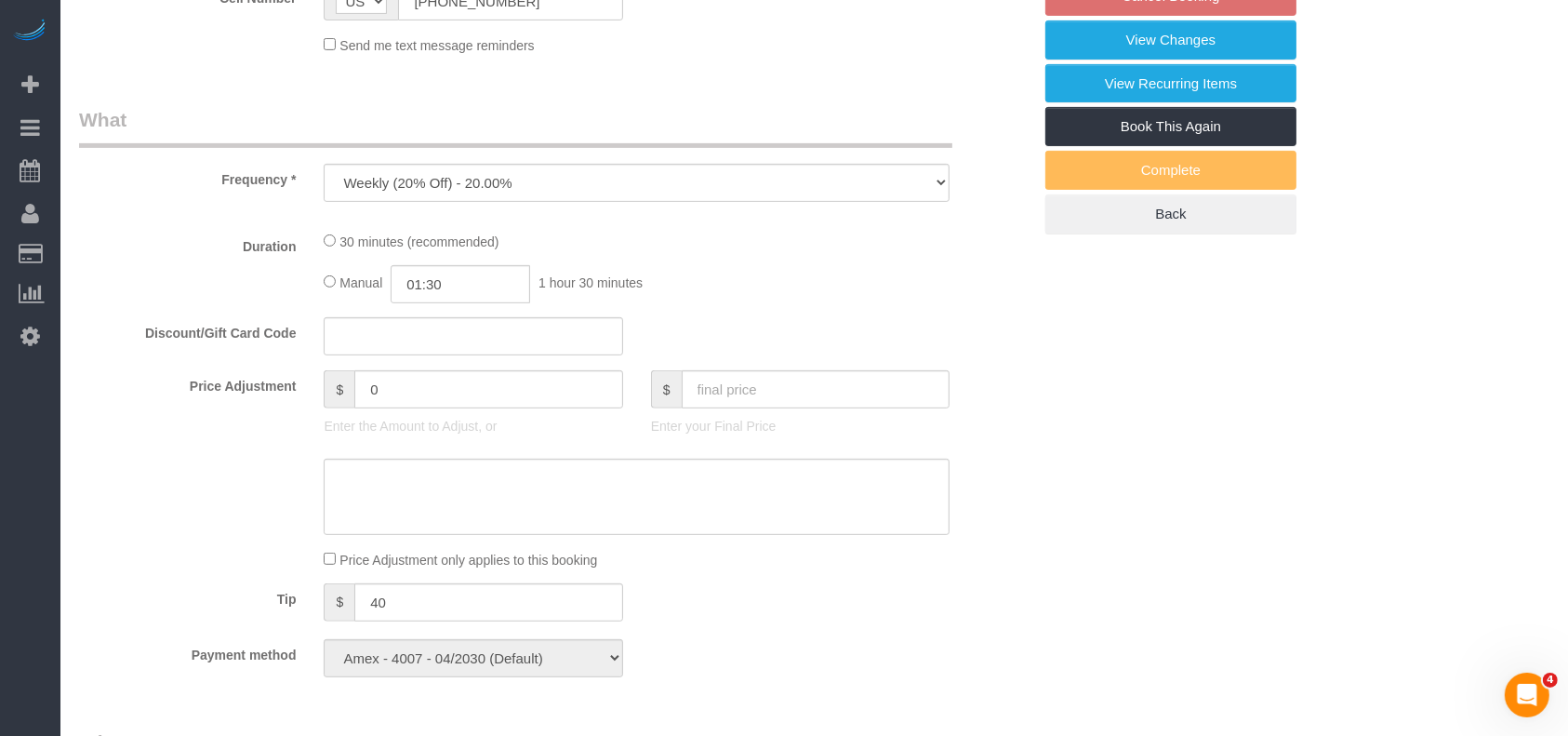
select select "spot5"
select select "number:59"
select select "number:75"
select select "number:13"
select select "number:5"
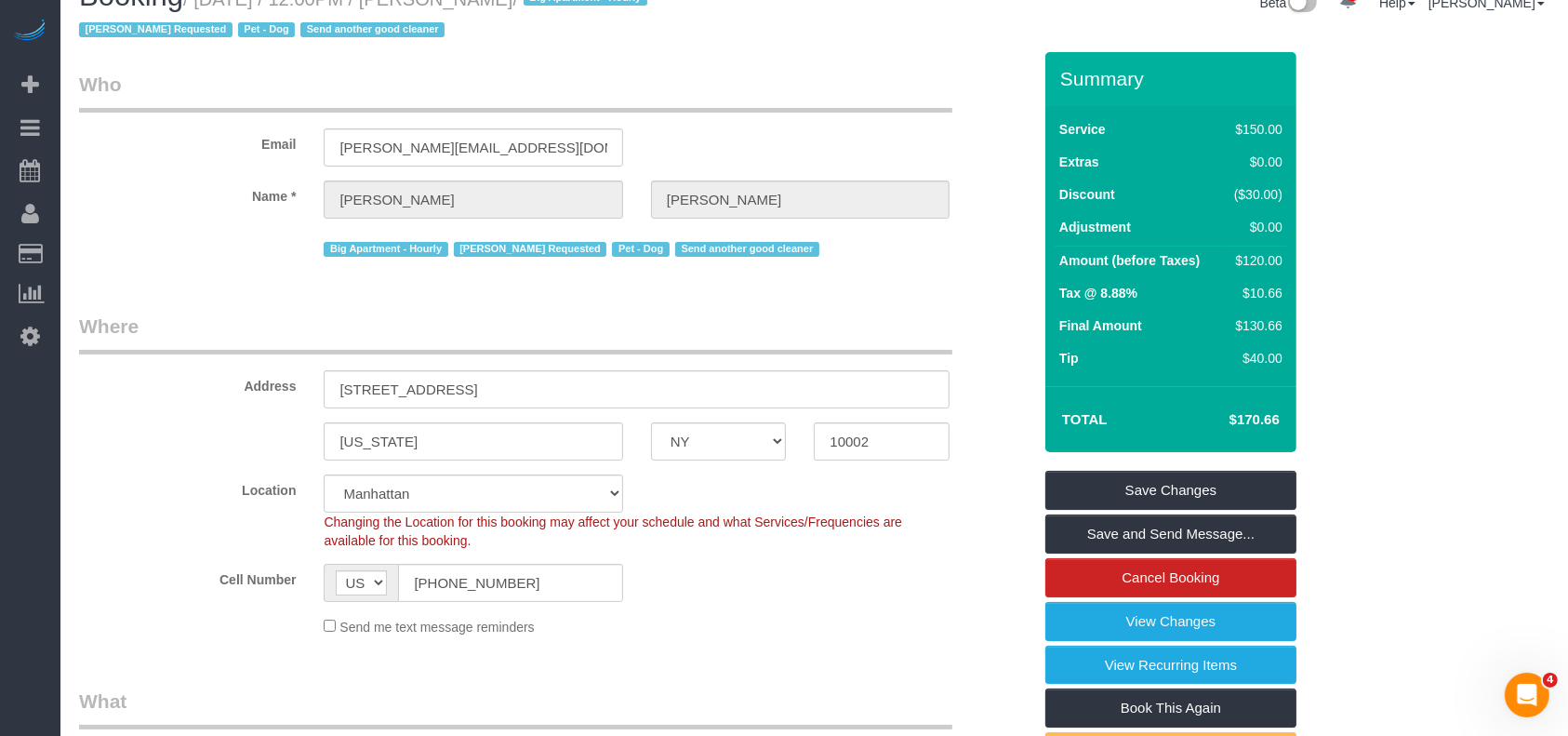
scroll to position [0, 0]
